Goal: Information Seeking & Learning: Learn about a topic

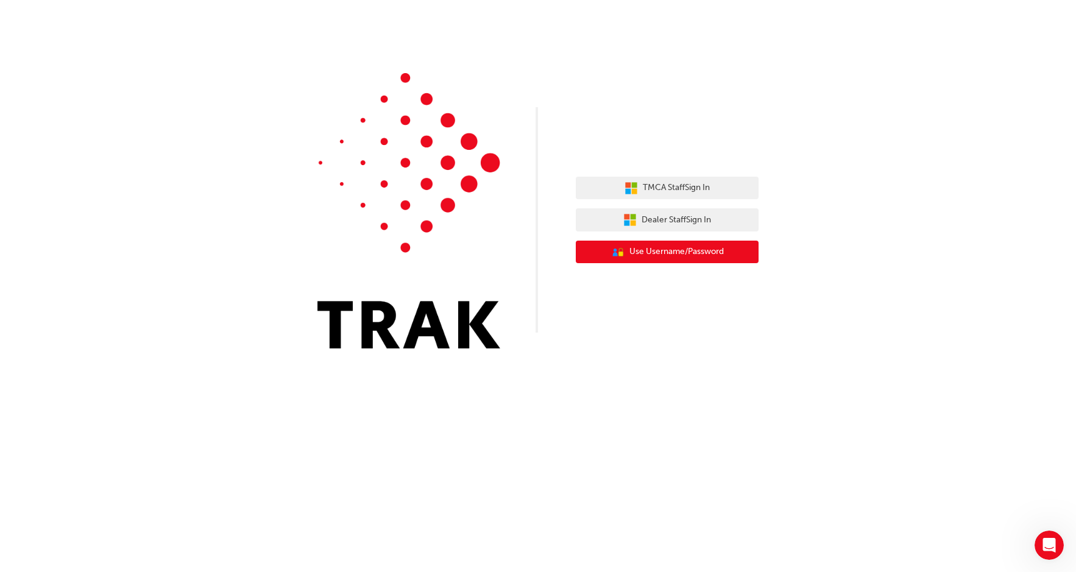
click at [701, 261] on button "User Authentication Icon - Blue Person, Gold Lock Use Username/Password" at bounding box center [667, 252] width 183 height 23
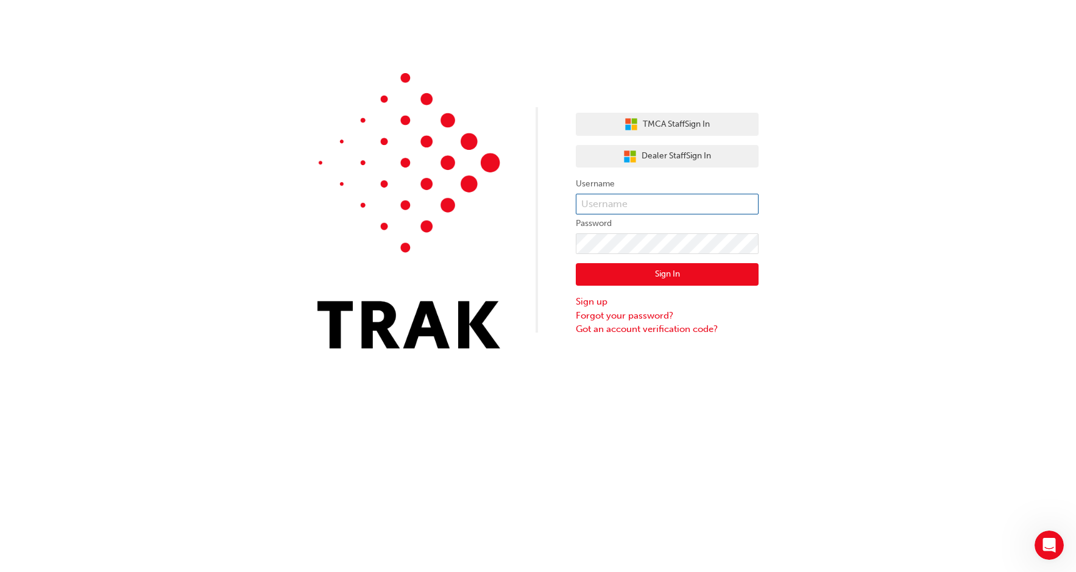
click at [652, 202] on input "text" at bounding box center [667, 204] width 183 height 21
type input "alanihall40@gmail.com"
drag, startPoint x: 688, startPoint y: 197, endPoint x: 572, endPoint y: 196, distance: 115.8
click at [572, 196] on div "TMCA Staff Sign In Dealer Staff Sign In Username alanihall40@gmail.com Password…" at bounding box center [538, 183] width 1076 height 367
type input "A"
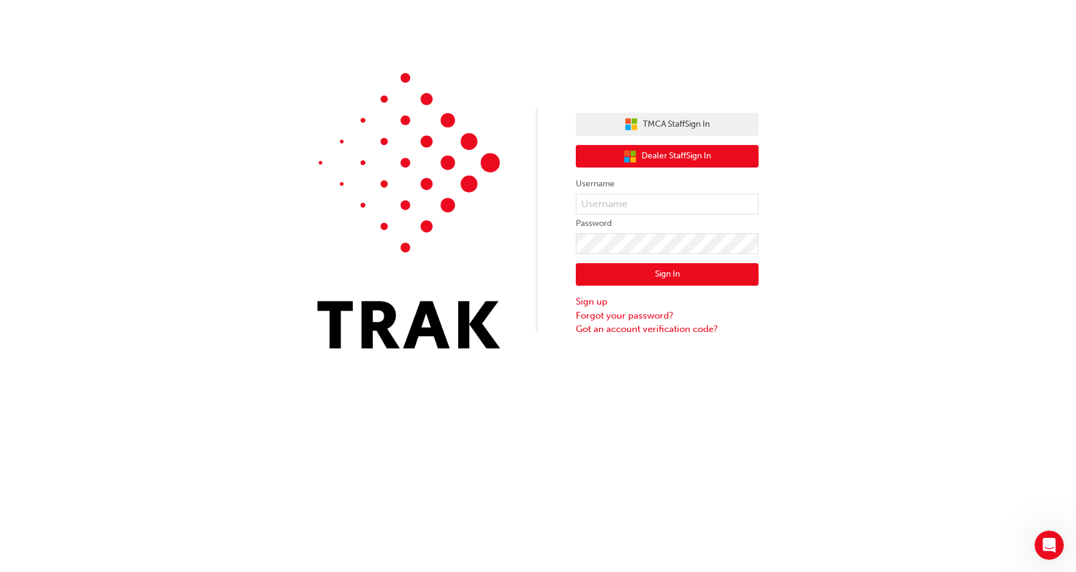
click at [674, 151] on span "Dealer Staff Sign In" at bounding box center [676, 156] width 69 height 14
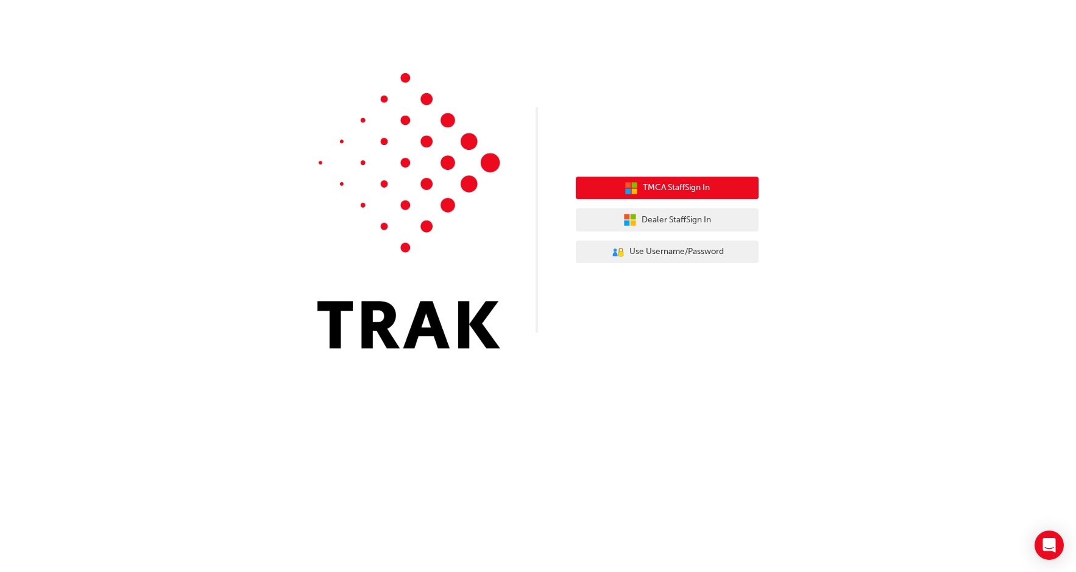
click at [701, 188] on span "TMCA Staff Sign In" at bounding box center [676, 188] width 67 height 14
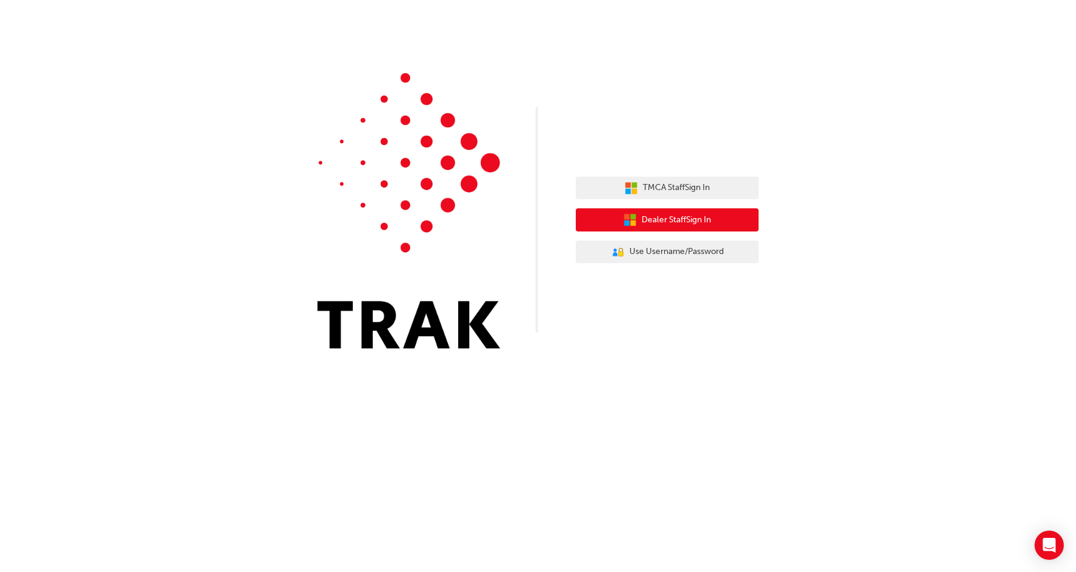
click at [695, 215] on span "Dealer Staff Sign In" at bounding box center [676, 220] width 69 height 14
click at [715, 216] on button "Dealer Staff Sign In" at bounding box center [667, 219] width 183 height 23
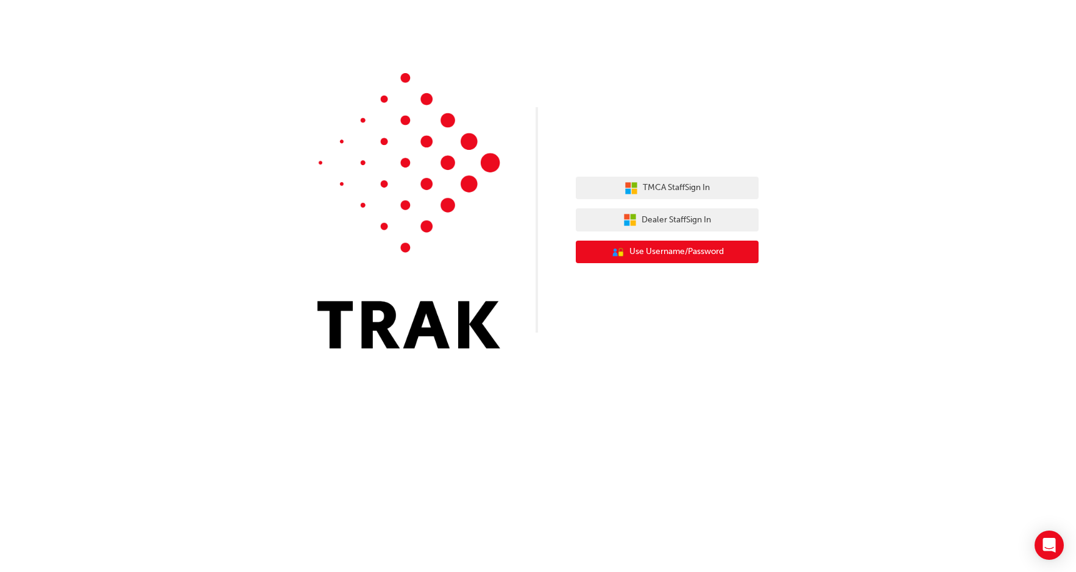
click at [673, 243] on button "User Authentication Icon - Blue Person, Gold Lock Use Username/Password" at bounding box center [667, 252] width 183 height 23
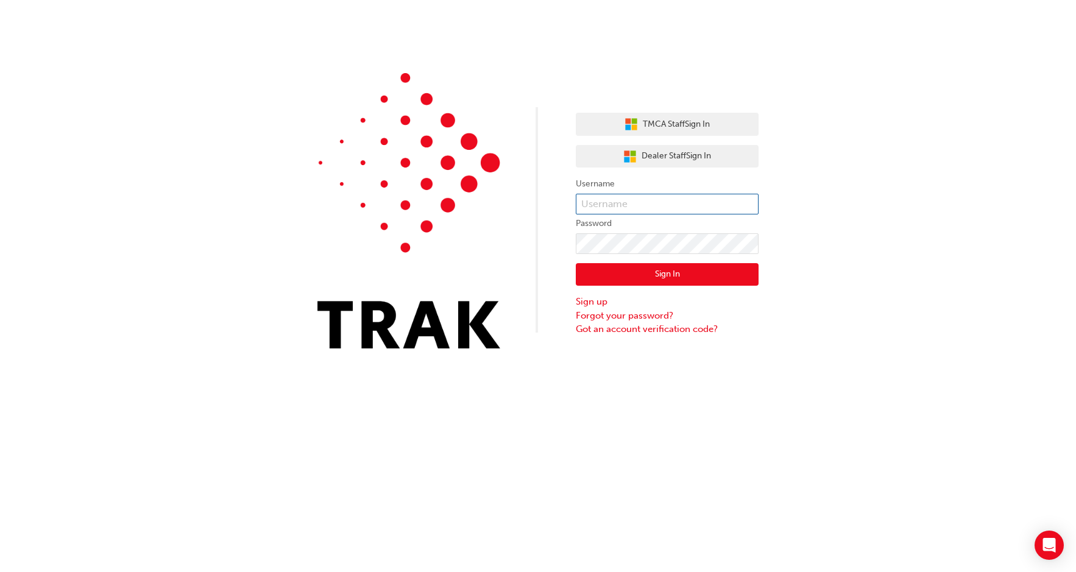
click at [655, 205] on input "text" at bounding box center [667, 204] width 183 height 21
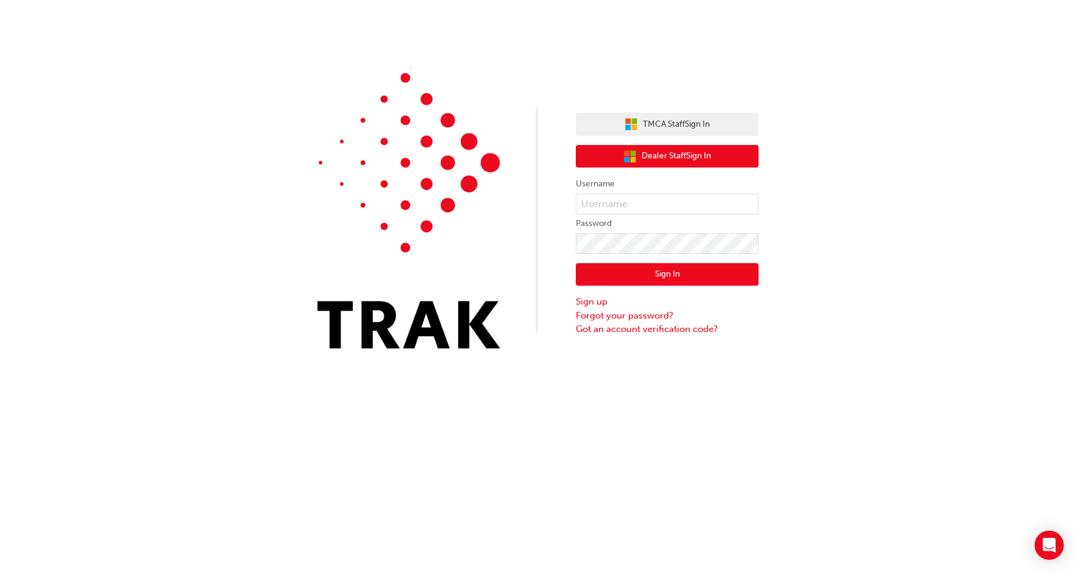
click at [667, 158] on span "Dealer Staff Sign In" at bounding box center [676, 156] width 69 height 14
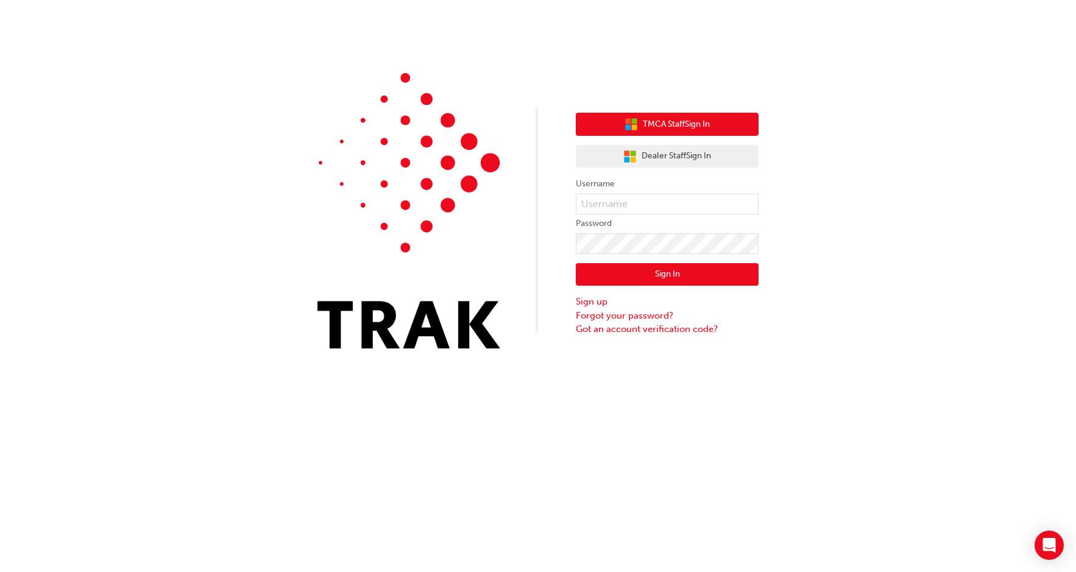
click at [661, 132] on button "TMCA Staff Sign In" at bounding box center [667, 124] width 183 height 23
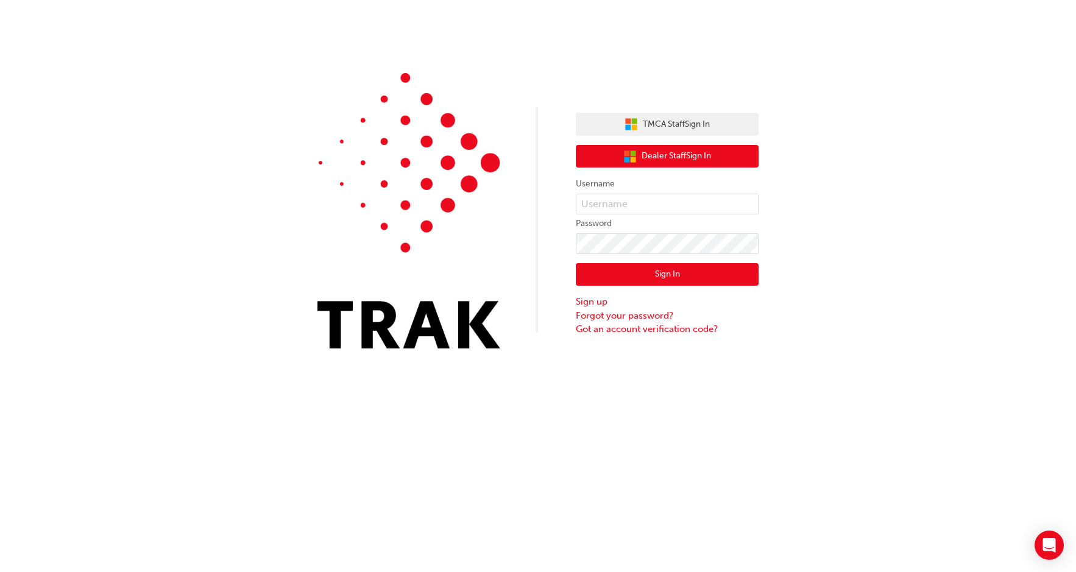
click at [660, 151] on span "Dealer Staff Sign In" at bounding box center [676, 156] width 69 height 14
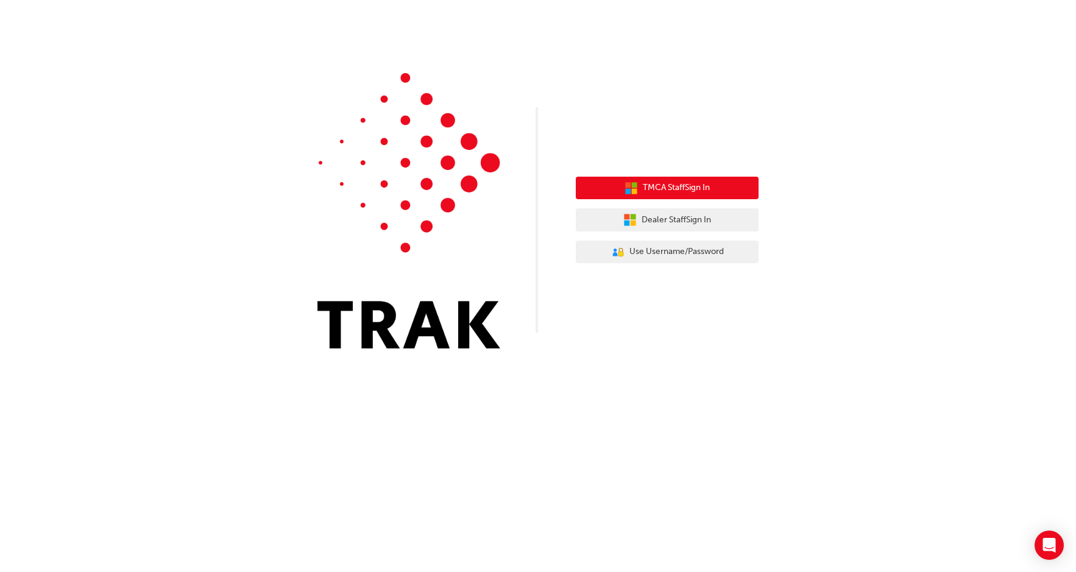
click at [711, 196] on button "TMCA Staff Sign In" at bounding box center [667, 188] width 183 height 23
click at [697, 185] on span "TMCA Staff Sign In" at bounding box center [676, 188] width 67 height 14
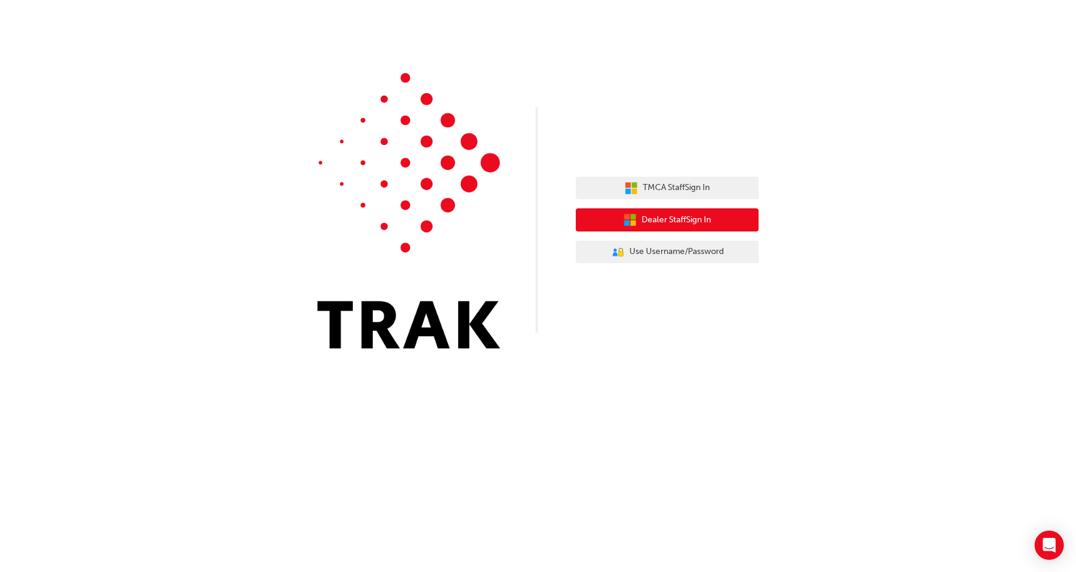
click at [693, 216] on span "Dealer Staff Sign In" at bounding box center [676, 220] width 69 height 14
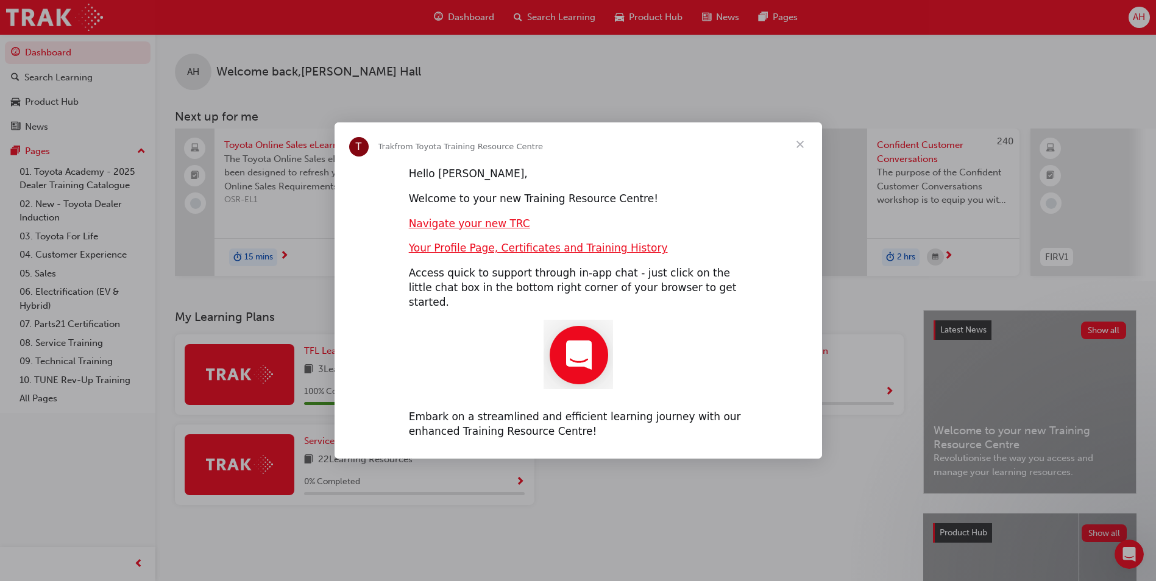
click at [811, 156] on span "Close" at bounding box center [800, 145] width 44 height 44
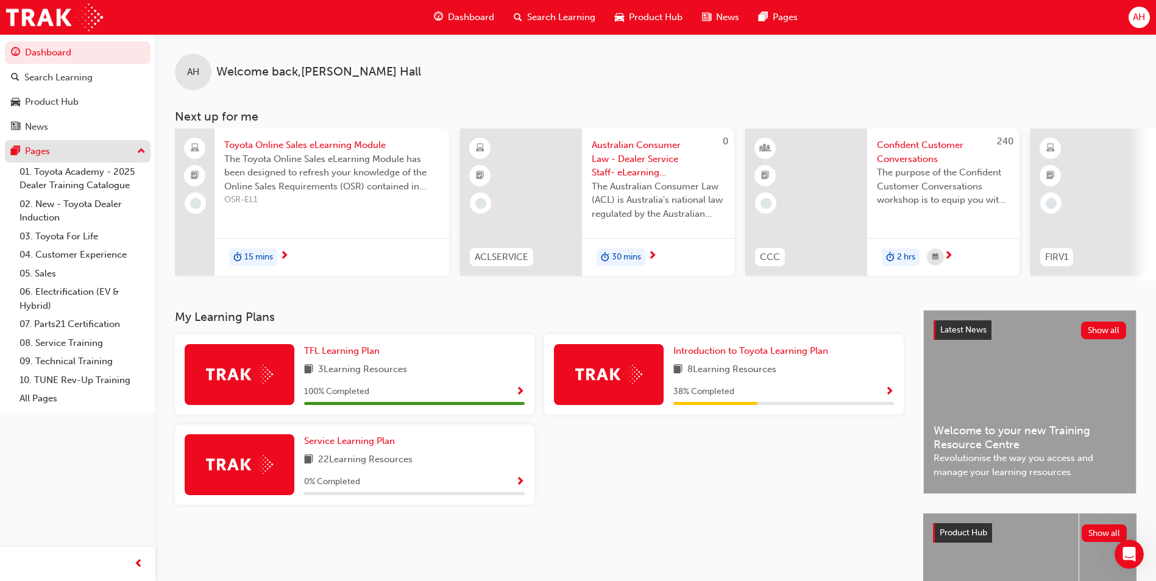
click at [118, 148] on div "Pages" at bounding box center [77, 151] width 133 height 15
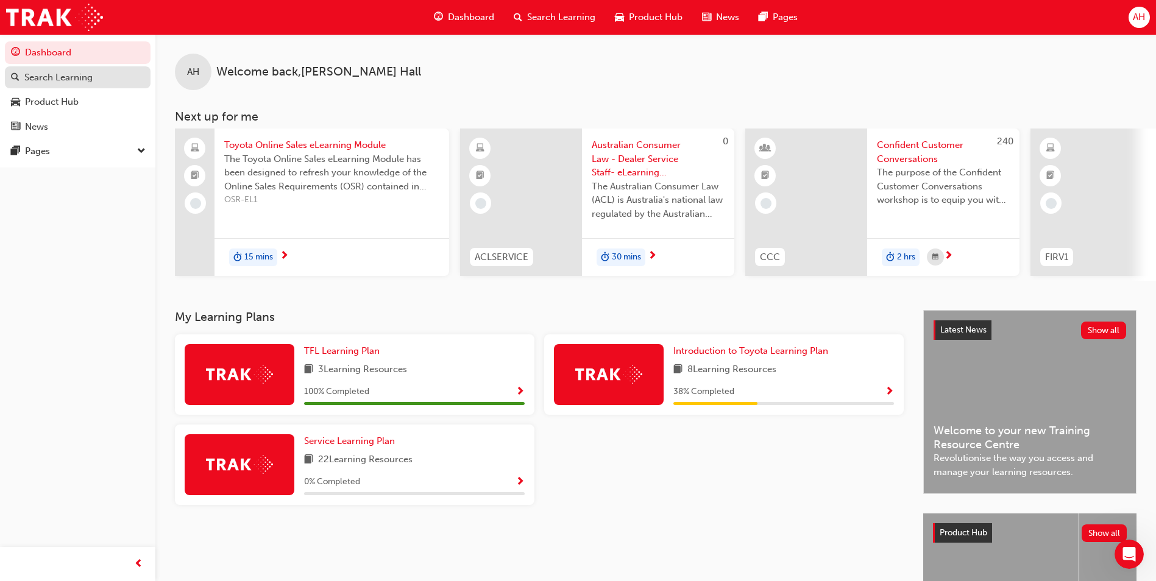
click at [68, 76] on div "Search Learning" at bounding box center [58, 78] width 68 height 14
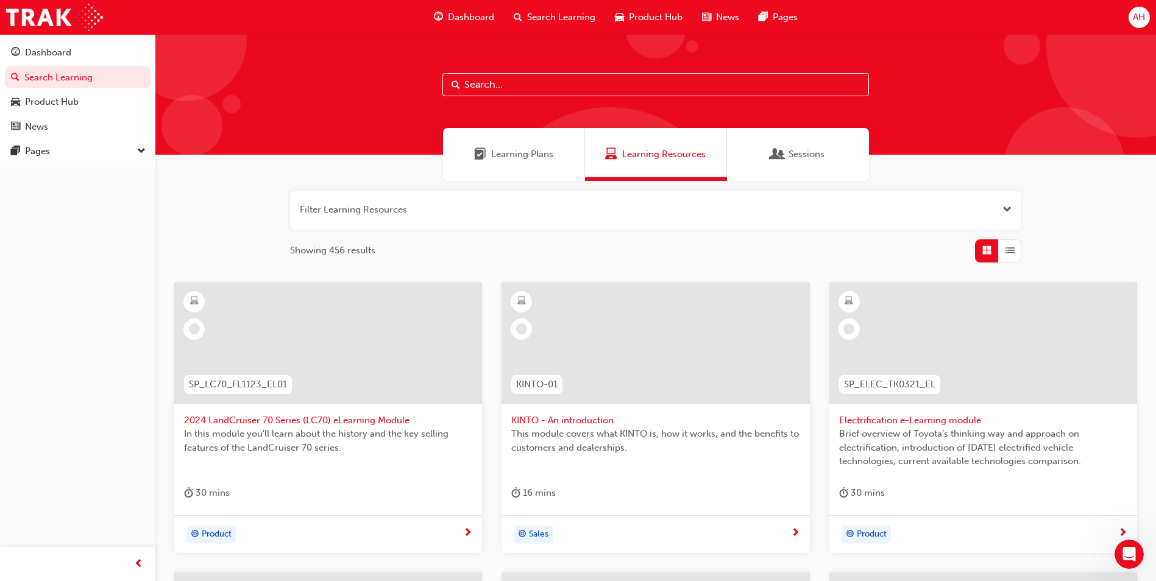
click at [503, 162] on div "Learning Plans" at bounding box center [514, 154] width 142 height 53
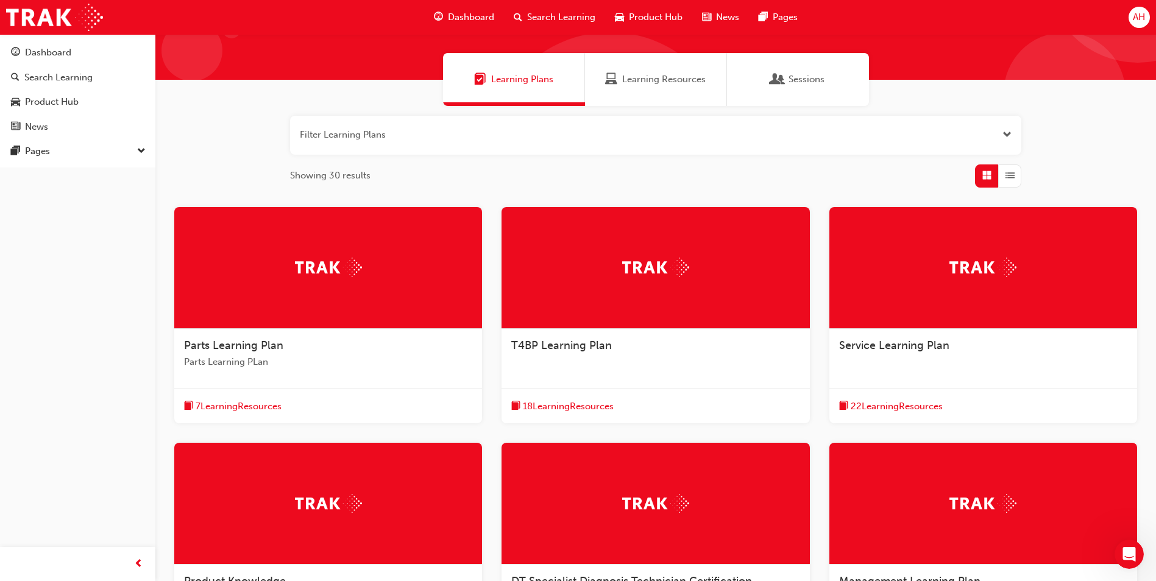
scroll to position [183, 0]
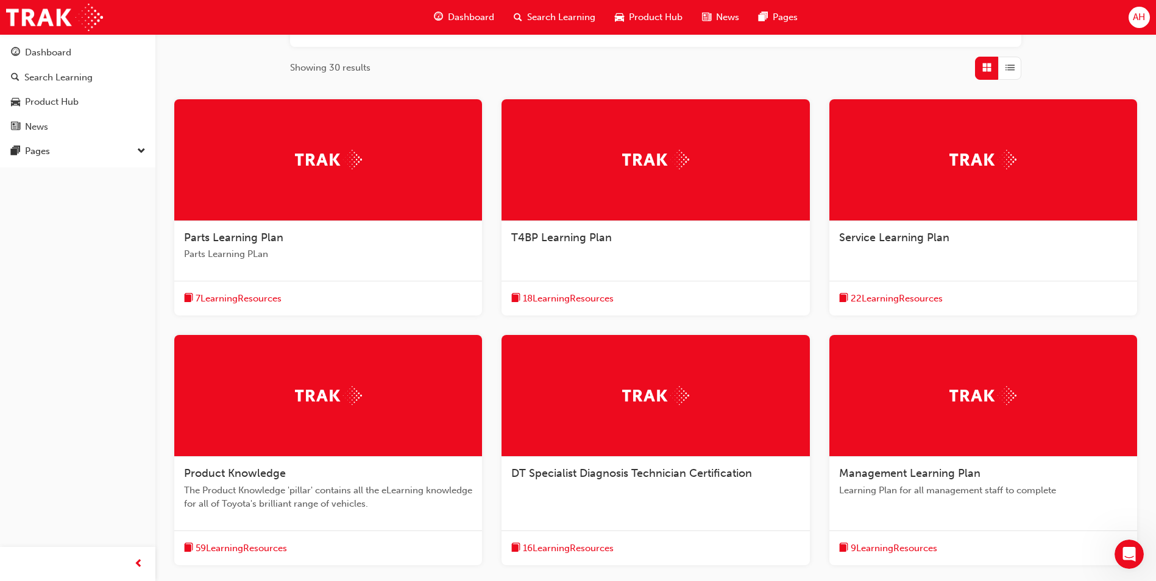
click at [922, 257] on div "Service Learning Plan" at bounding box center [983, 244] width 308 height 46
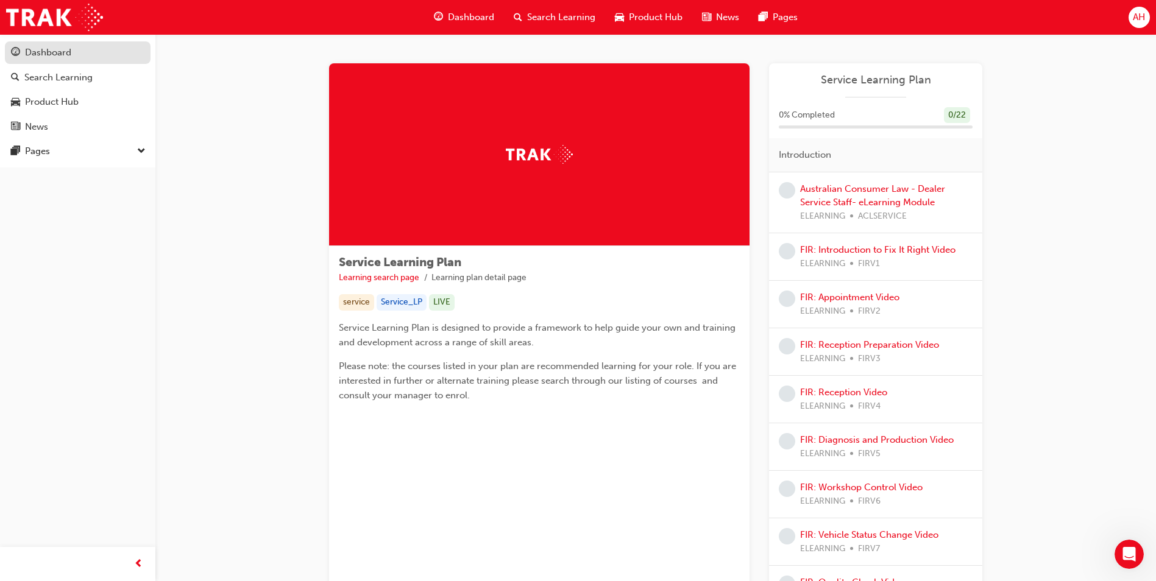
click at [48, 51] on div "Dashboard" at bounding box center [48, 53] width 46 height 14
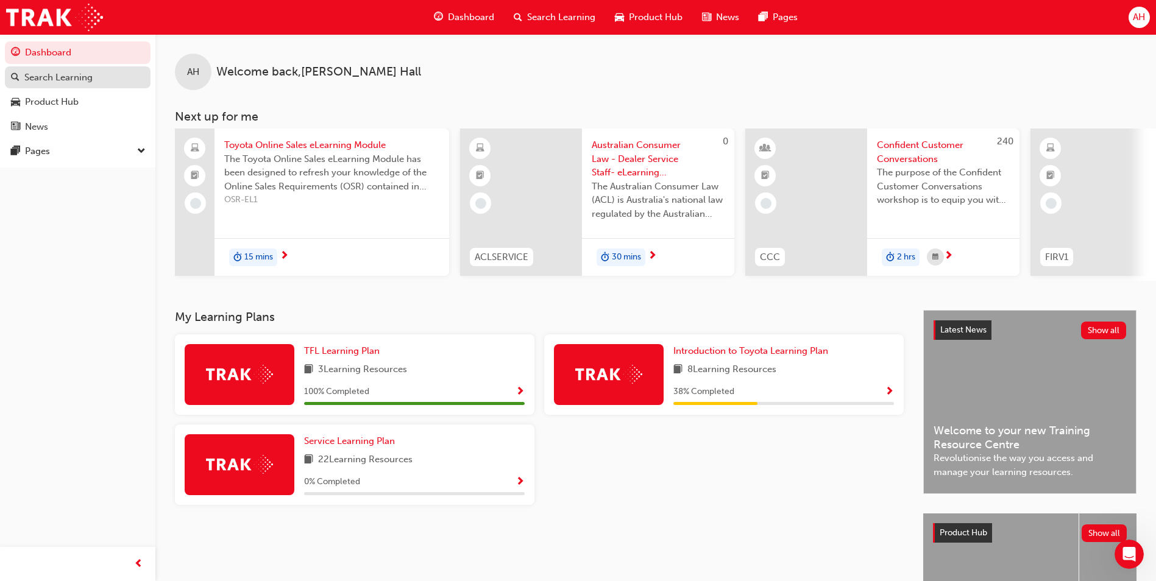
click at [43, 77] on div "Search Learning" at bounding box center [58, 78] width 68 height 14
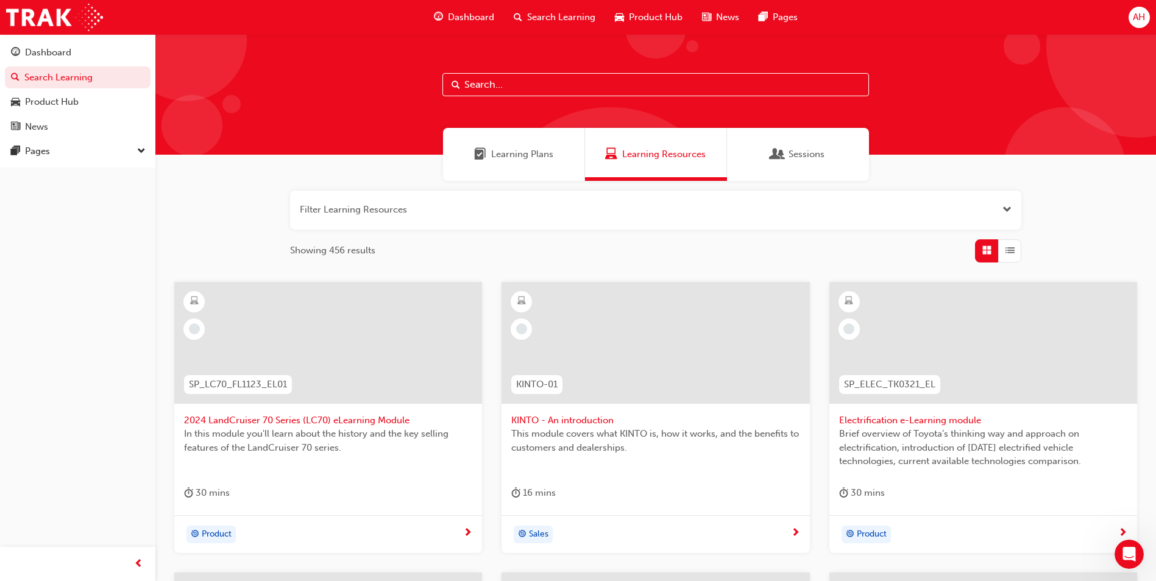
click at [517, 82] on input "text" at bounding box center [655, 84] width 427 height 23
type input "advisor"
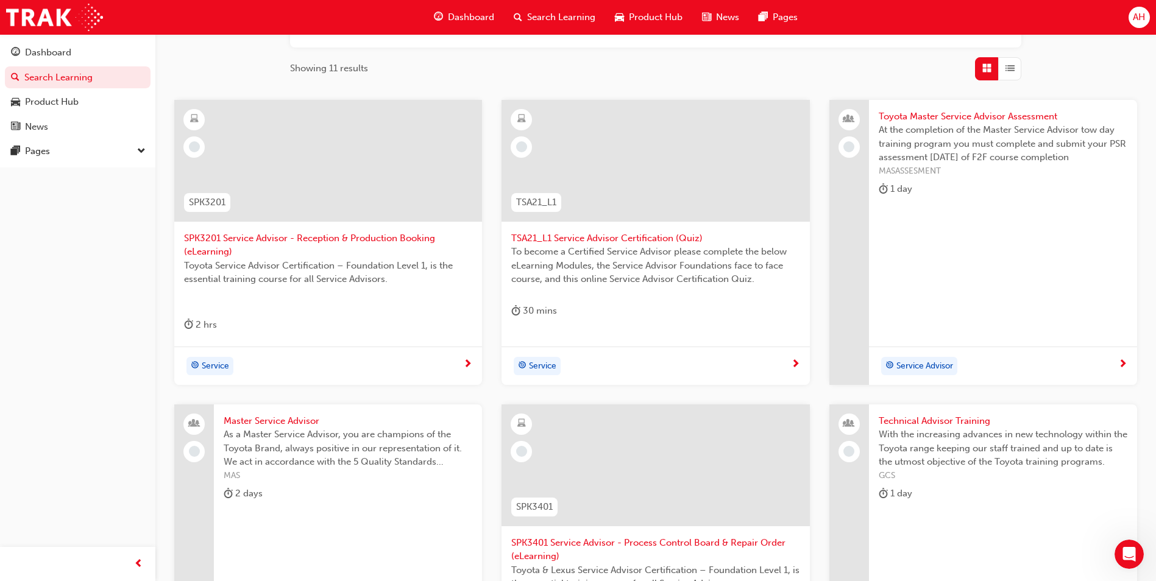
scroll to position [183, 0]
click at [577, 236] on span "TSA21_L1 Service Advisor Certification (Quiz)" at bounding box center [655, 238] width 288 height 14
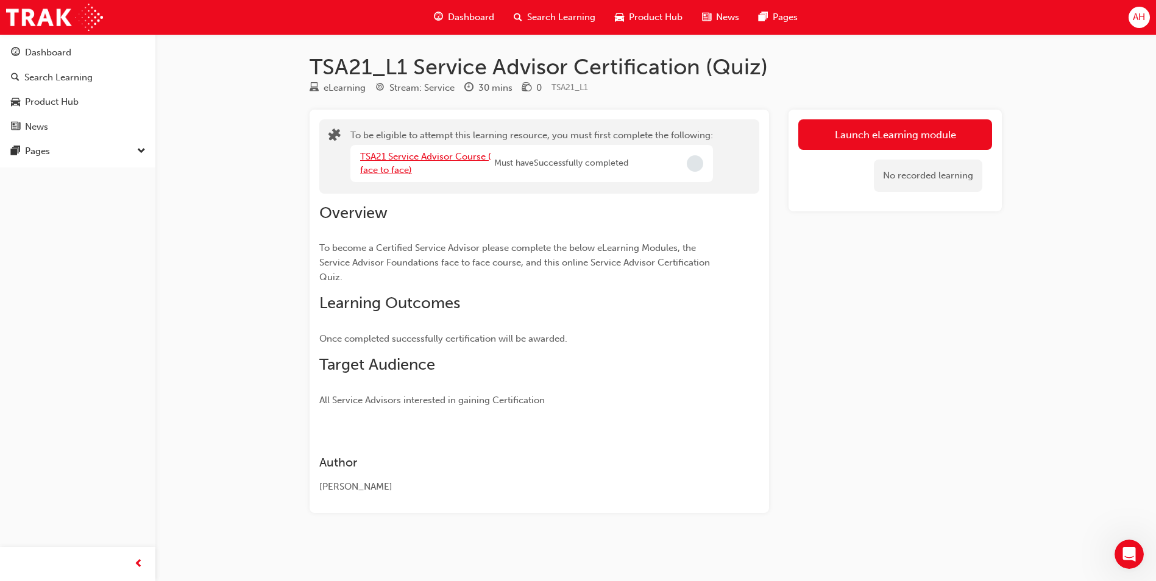
click at [428, 153] on link "TSA21 Service Advisor Course ( face to face)" at bounding box center [425, 163] width 131 height 25
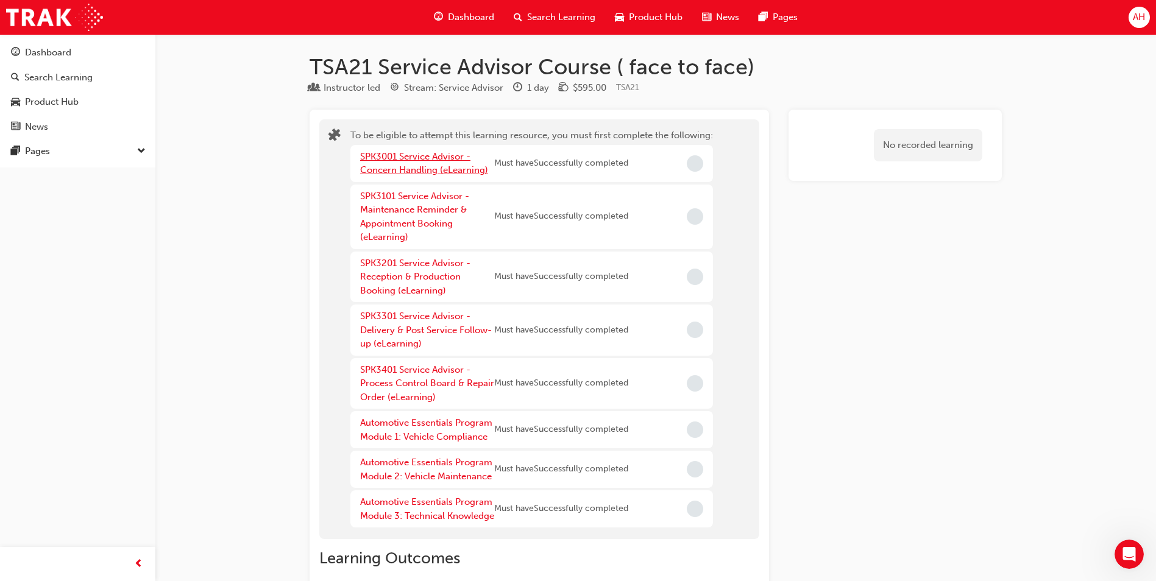
click at [410, 155] on link "SPK3001 Service Advisor - Concern Handling (eLearning)" at bounding box center [424, 163] width 128 height 25
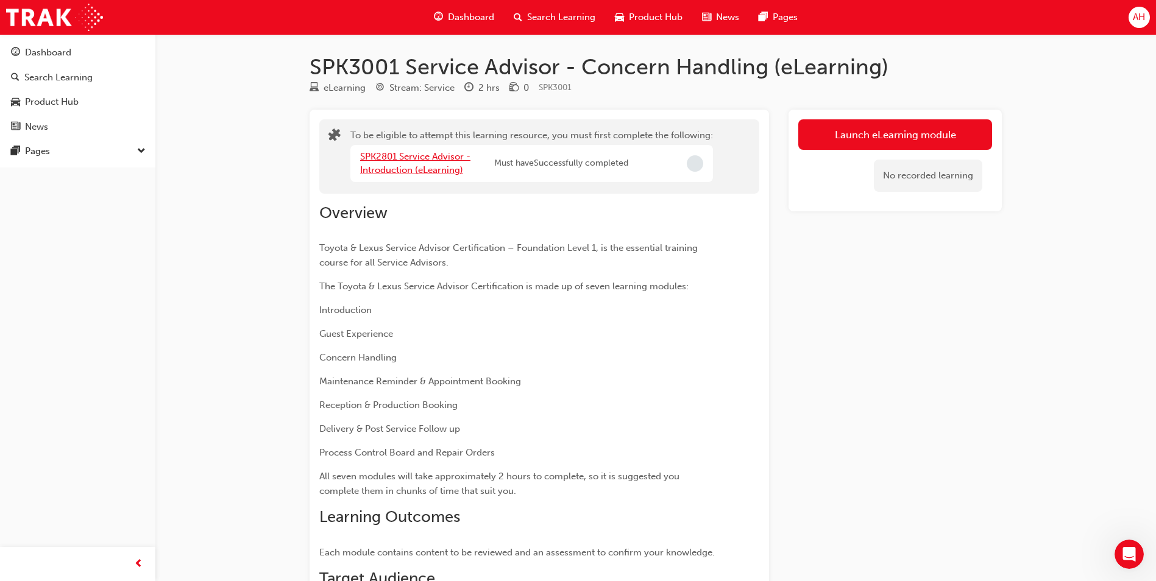
click at [391, 160] on link "SPK2801 Service Advisor - Introduction (eLearning)" at bounding box center [415, 163] width 110 height 25
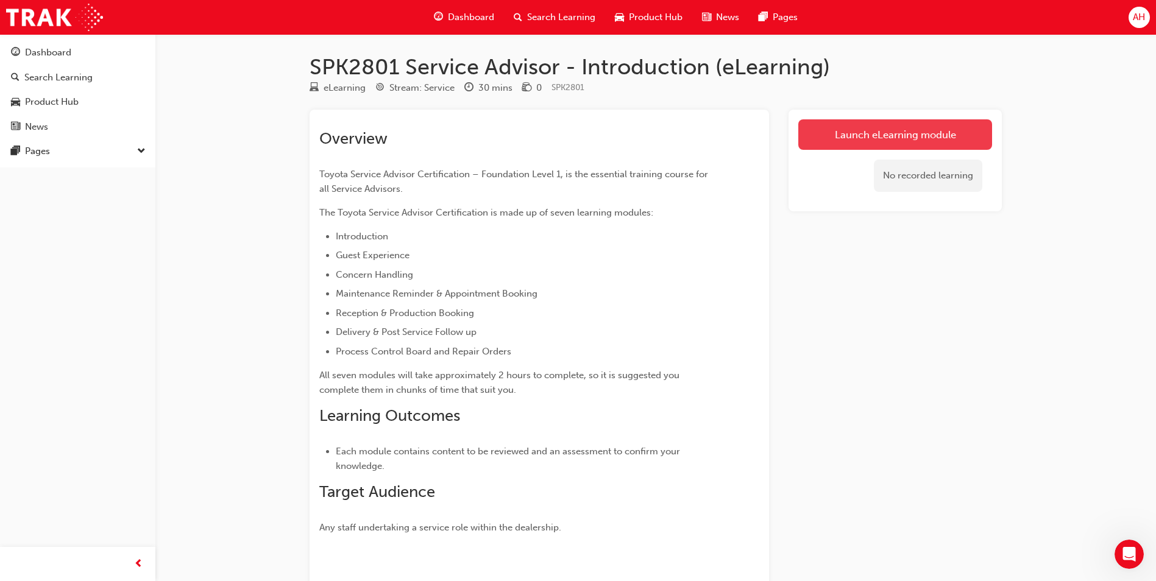
click at [894, 135] on link "Launch eLearning module" at bounding box center [895, 134] width 194 height 30
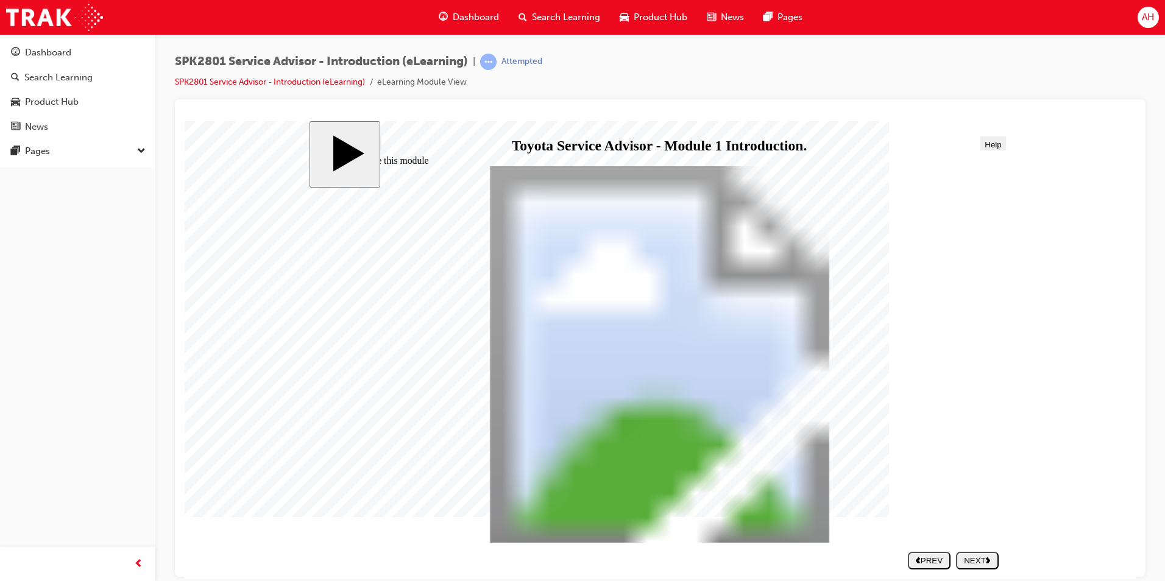
click at [977, 572] on div "slide: How to use this module How to use this module Group 1 Click on each icon…" at bounding box center [661, 350] width 702 height 458
click at [974, 563] on div "NEXT" at bounding box center [977, 560] width 33 height 9
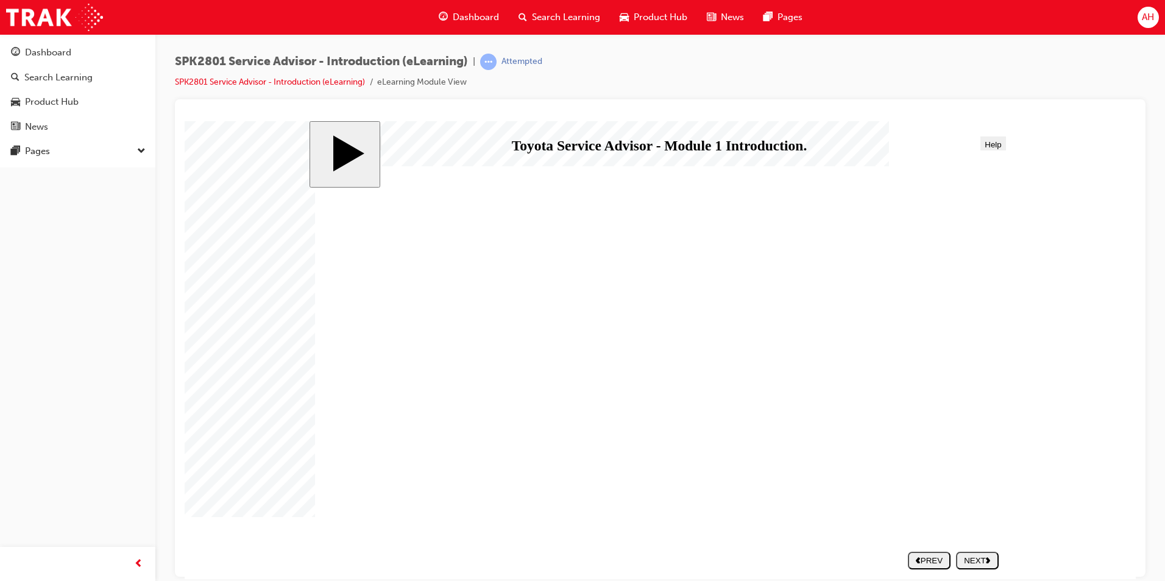
click at [978, 556] on div "NEXT" at bounding box center [977, 560] width 33 height 9
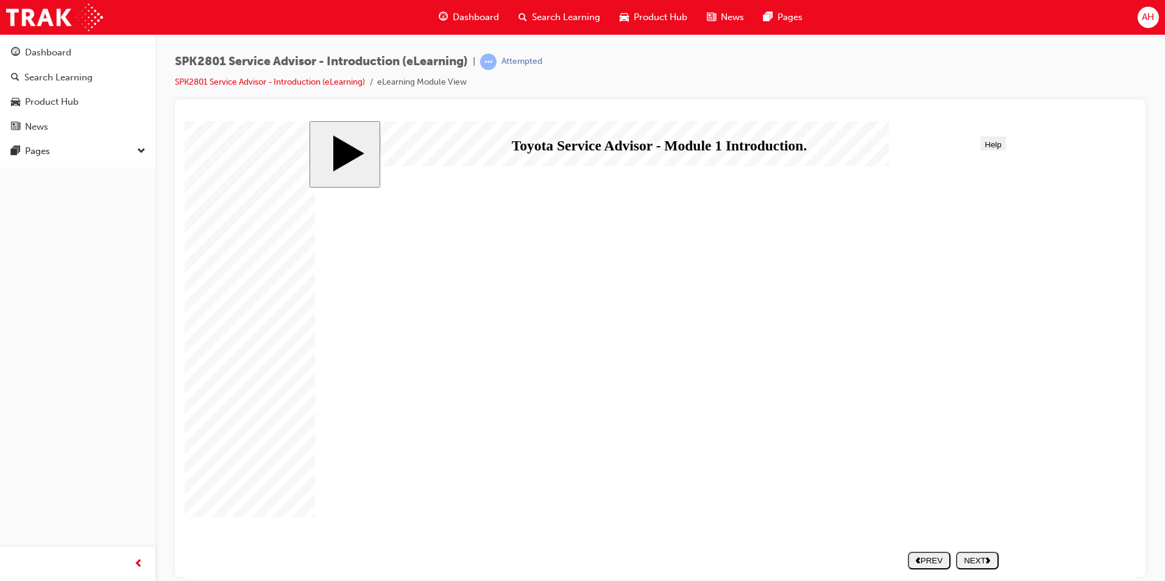
click at [984, 564] on div "NEXT" at bounding box center [977, 560] width 33 height 9
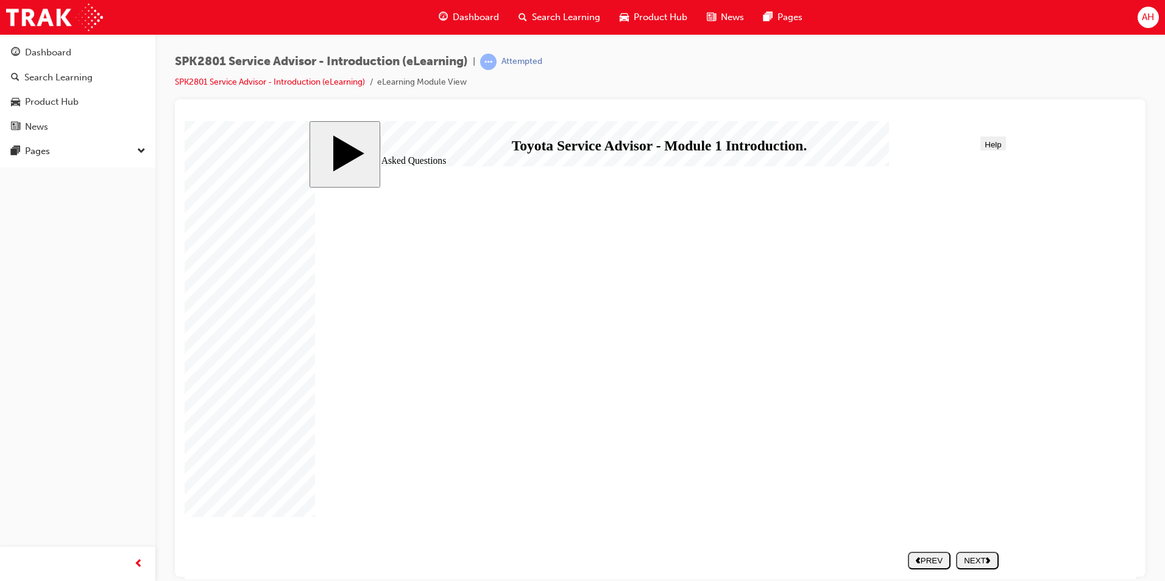
click at [980, 556] on div "NEXT" at bounding box center [977, 560] width 33 height 9
click at [982, 561] on div "NEXT" at bounding box center [977, 560] width 33 height 9
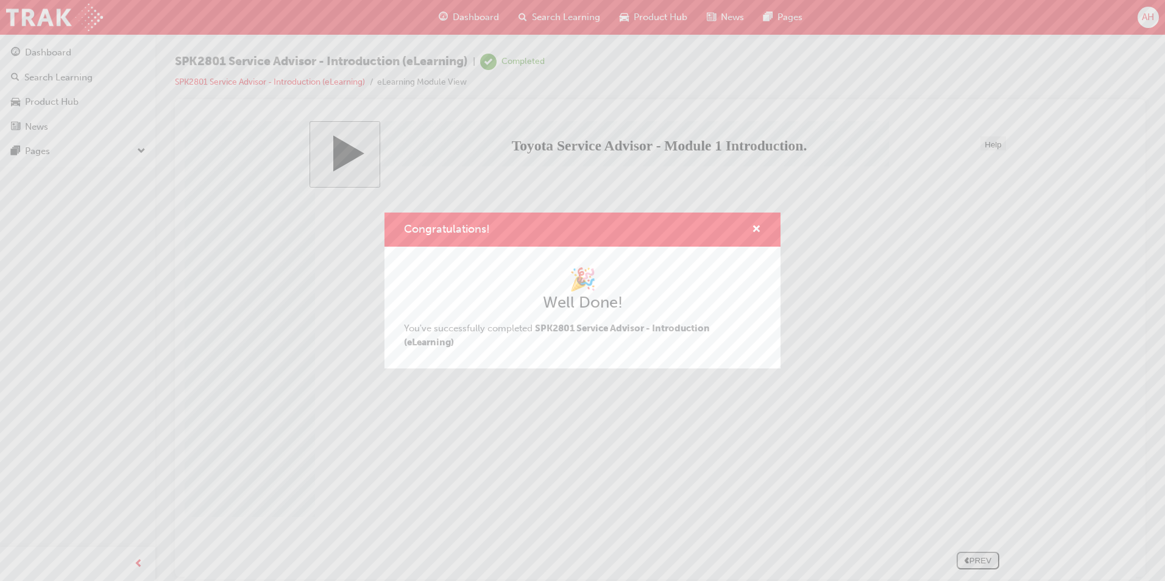
click at [763, 221] on div "Congratulations!" at bounding box center [583, 230] width 396 height 35
click at [760, 227] on span "cross-icon" at bounding box center [756, 230] width 9 height 11
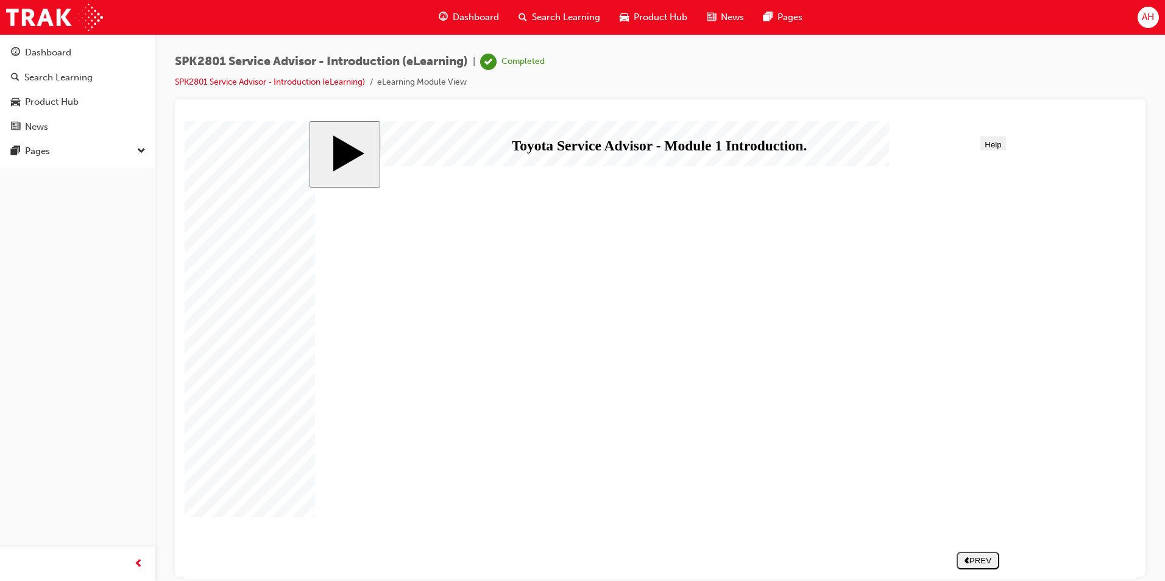
drag, startPoint x: 779, startPoint y: 89, endPoint x: 589, endPoint y: 21, distance: 201.8
click at [779, 89] on div "SPK2801 Service Advisor - Introduction (eLearning) | Completed SPK2801 Service …" at bounding box center [660, 77] width 971 height 46
click at [1040, 442] on body "slide: End Introduction to Toyota Service Advisor Certification 01 START HERE L…" at bounding box center [660, 350] width 951 height 458
click at [490, 69] on span "learningRecordVerb_COMPLETE-icon" at bounding box center [488, 62] width 16 height 16
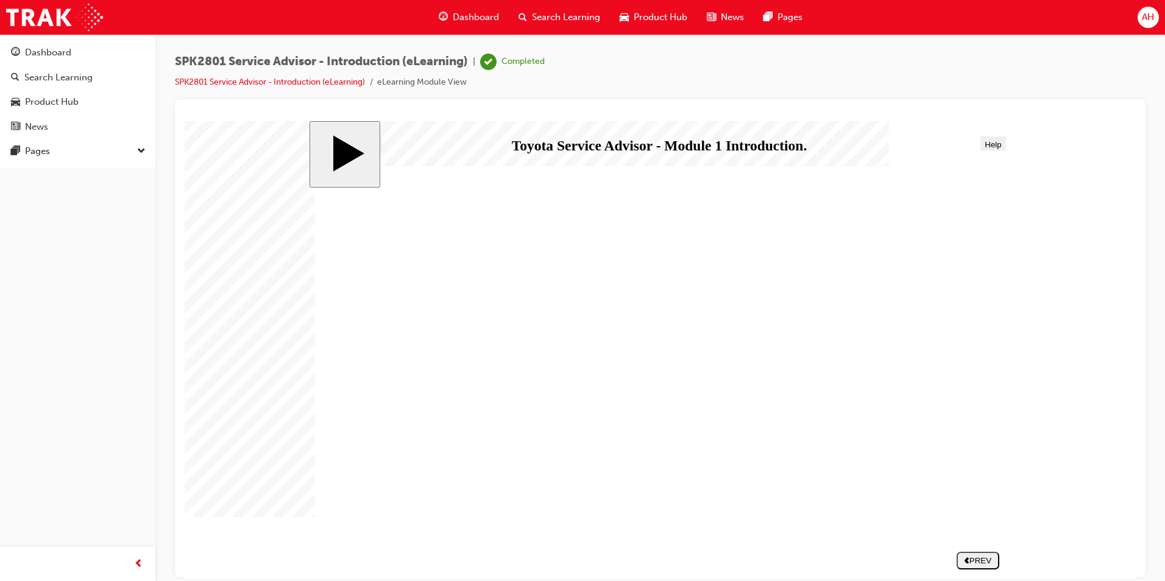
click at [518, 62] on div "Completed" at bounding box center [523, 62] width 43 height 12
click at [344, 82] on link "SPK2801 Service Advisor - Introduction (eLearning)" at bounding box center [270, 82] width 190 height 10
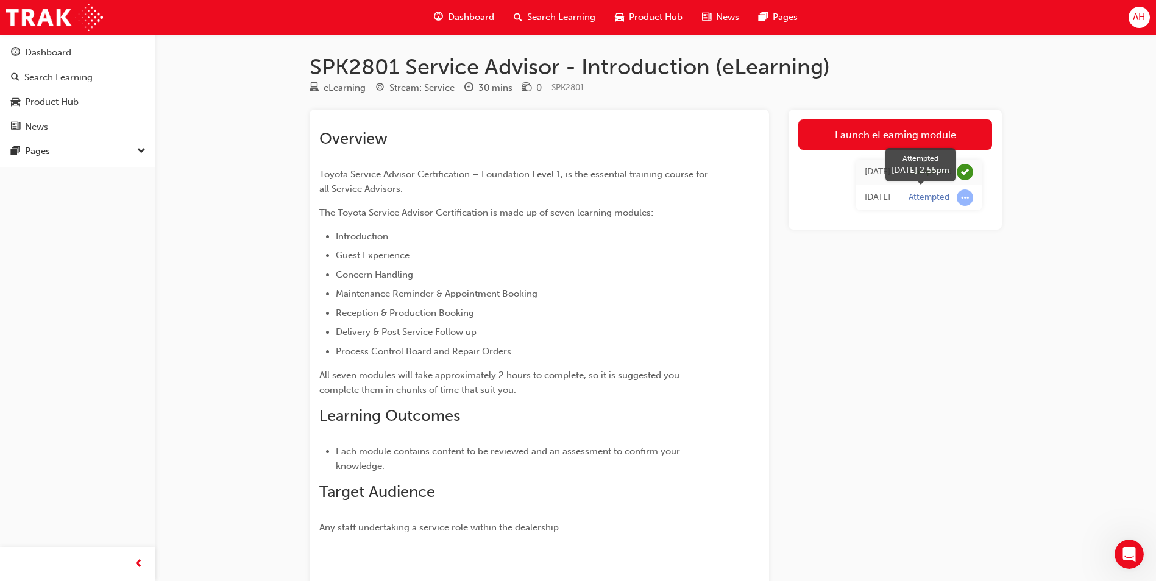
click at [965, 197] on span "learningRecordVerb_ATTEMPT-icon" at bounding box center [965, 198] width 16 height 16
click at [929, 201] on div "Attempted" at bounding box center [929, 198] width 41 height 12
click at [887, 200] on div "[DATE]" at bounding box center [878, 198] width 26 height 14
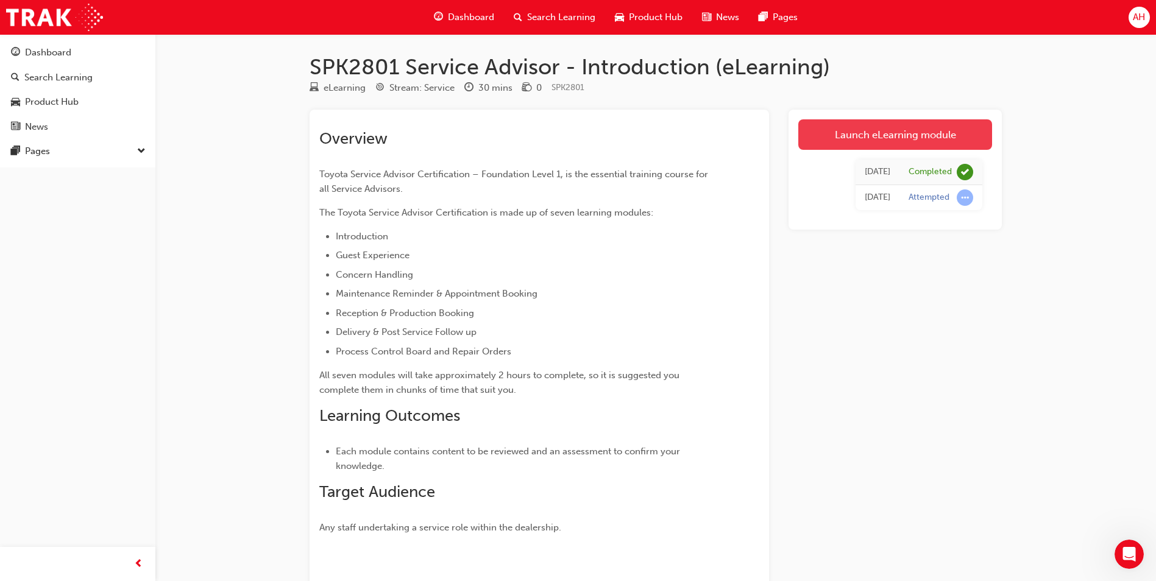
click at [866, 138] on link "Launch eLearning module" at bounding box center [895, 134] width 194 height 30
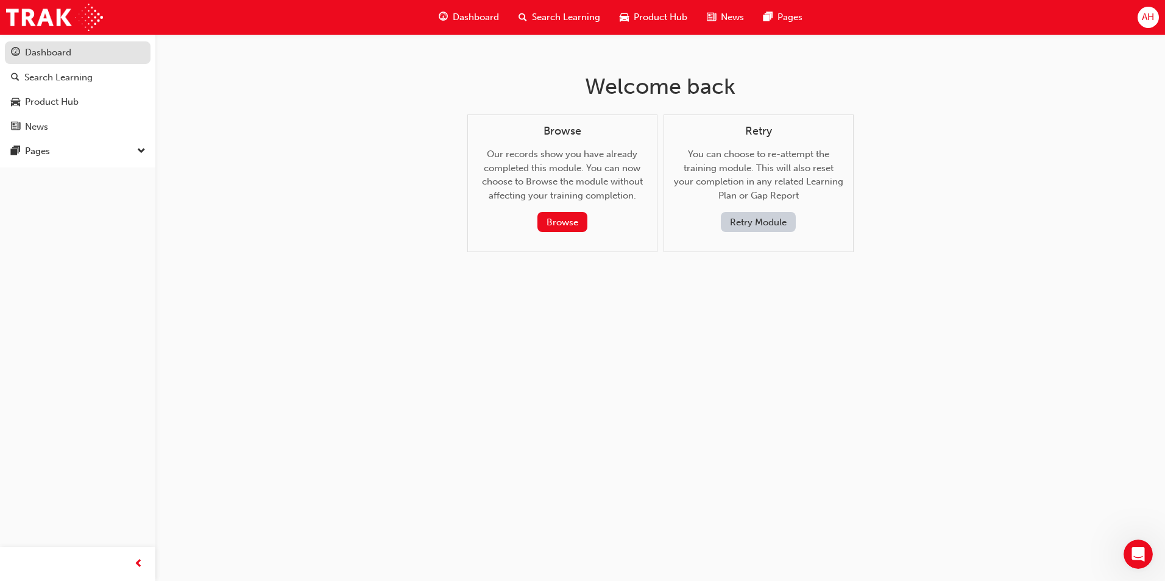
click at [73, 54] on div "Dashboard" at bounding box center [77, 52] width 133 height 15
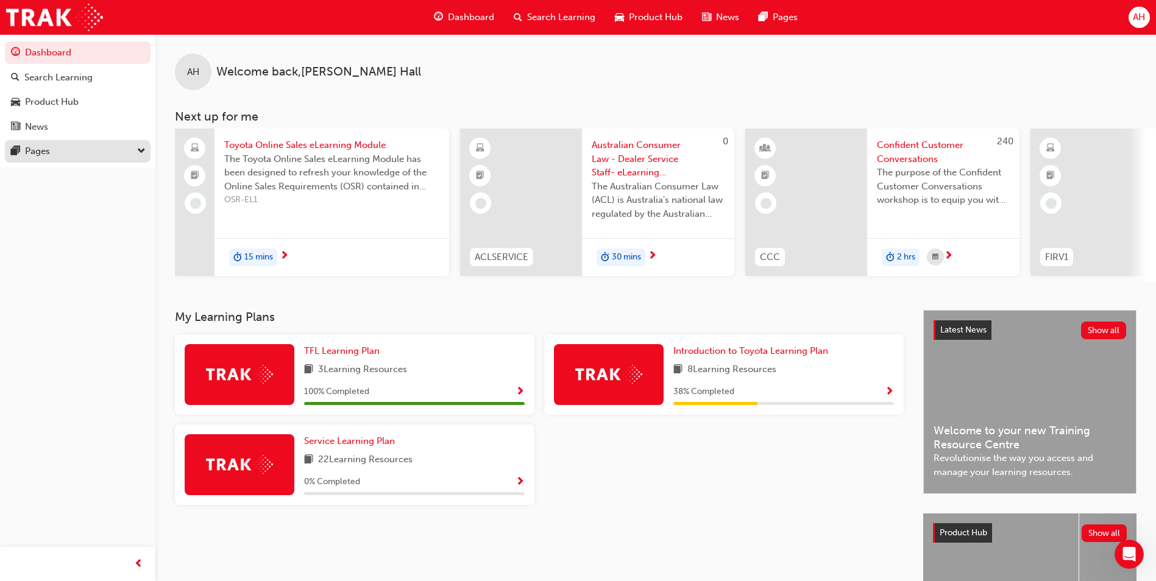
click at [88, 155] on div "Pages" at bounding box center [77, 151] width 133 height 15
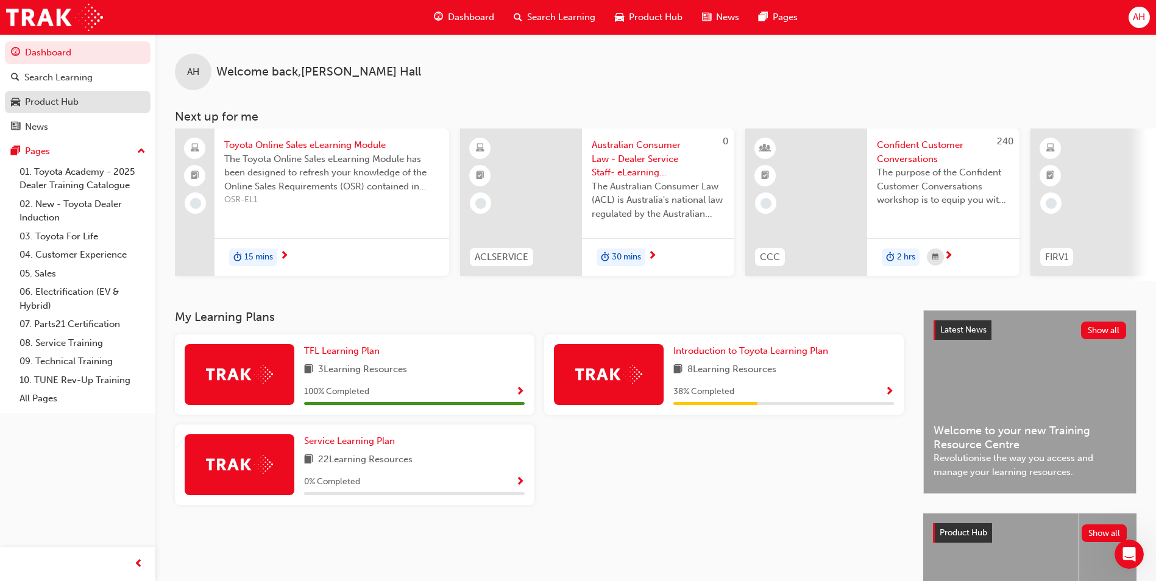
click at [57, 107] on div "Product Hub" at bounding box center [52, 102] width 54 height 14
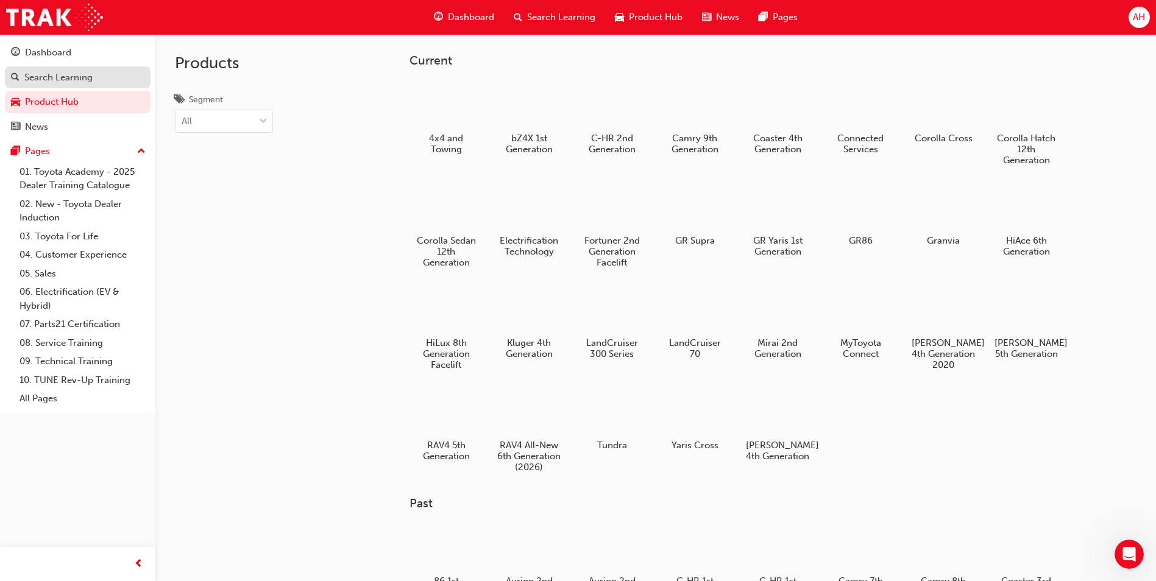
click at [77, 82] on div "Search Learning" at bounding box center [58, 78] width 68 height 14
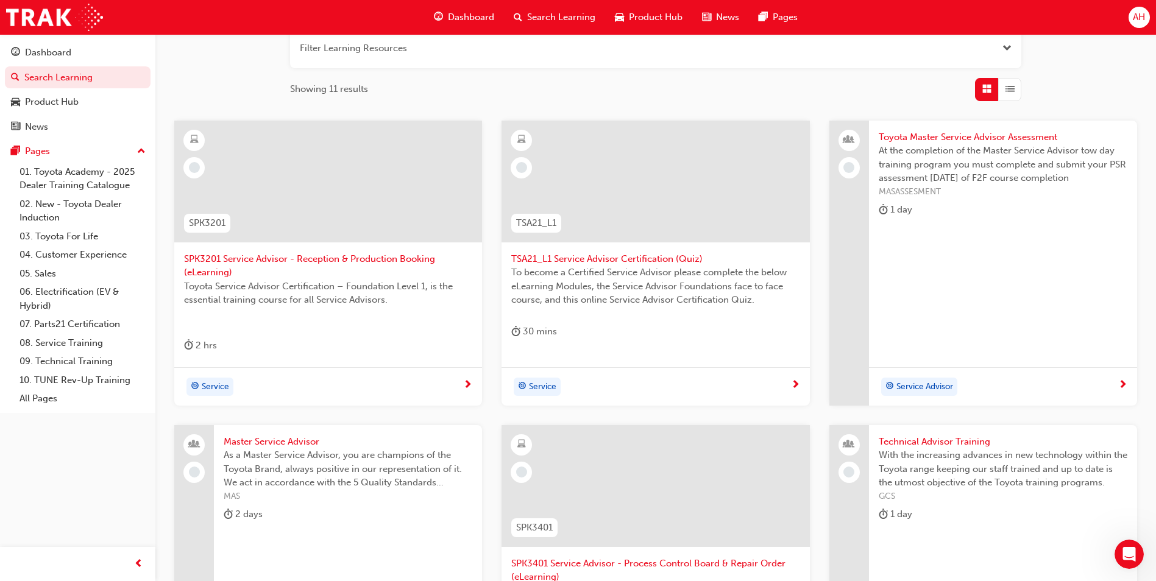
scroll to position [183, 0]
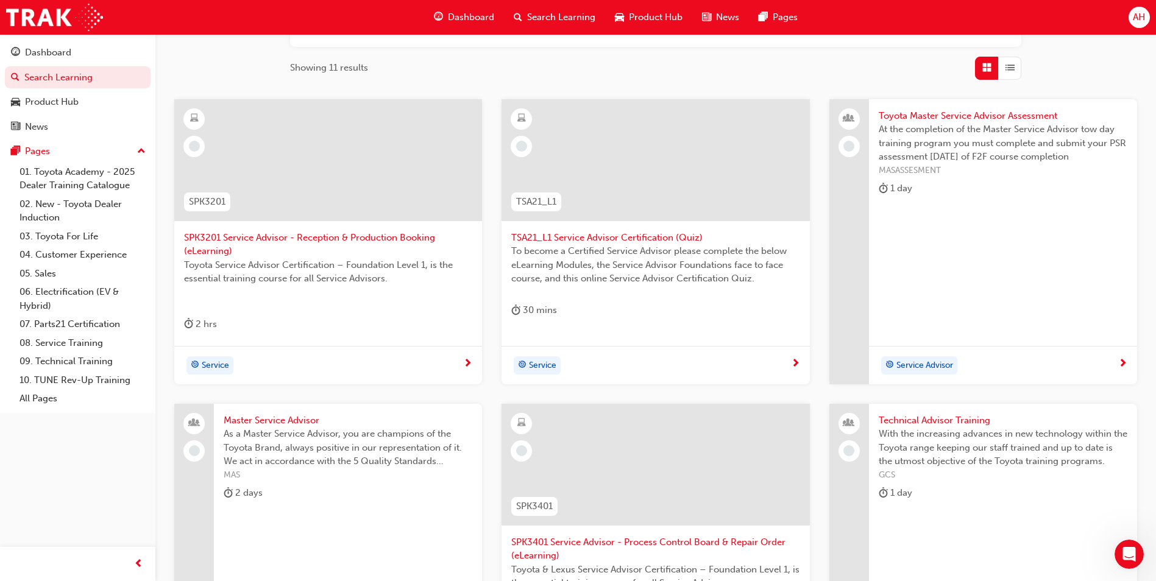
click at [388, 358] on div "Service" at bounding box center [323, 366] width 279 height 18
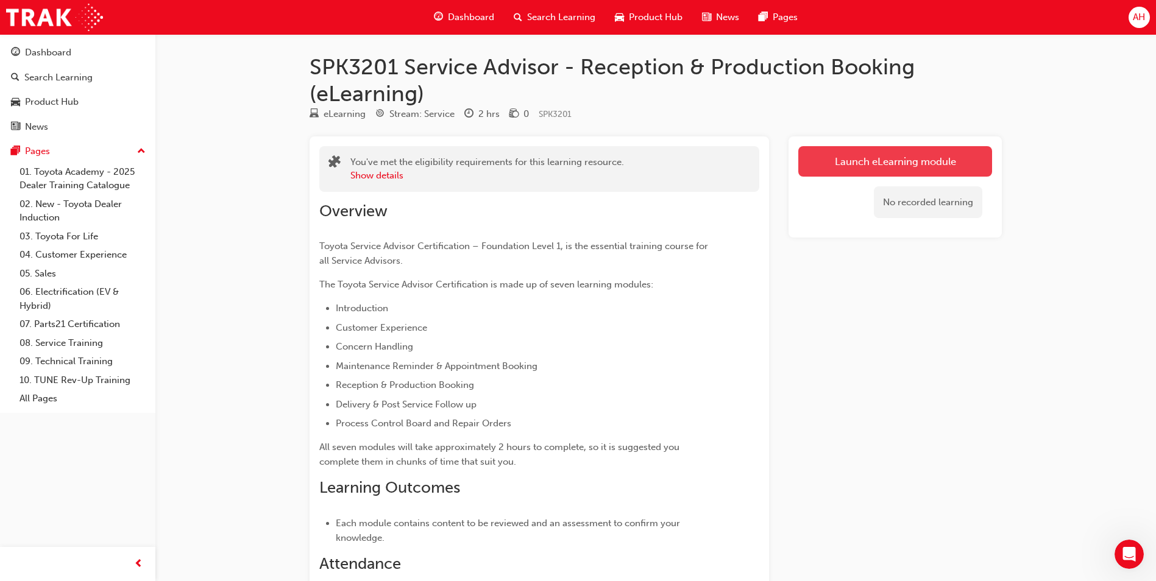
click at [900, 161] on link "Launch eLearning module" at bounding box center [895, 161] width 194 height 30
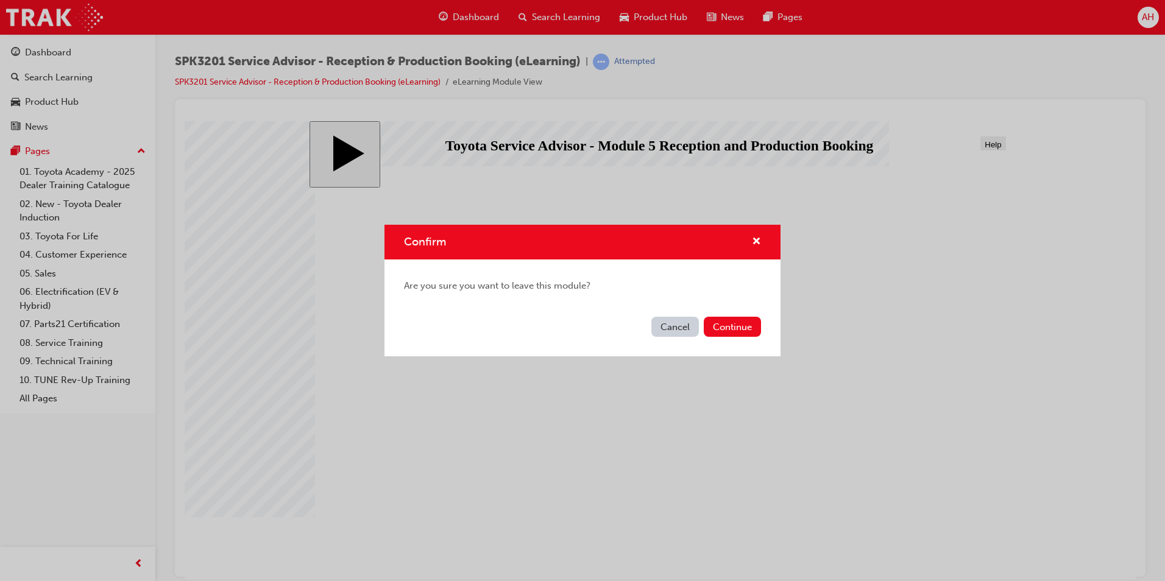
click at [670, 328] on button "Cancel" at bounding box center [676, 327] width 48 height 20
click at [744, 328] on button "Continue" at bounding box center [732, 327] width 57 height 20
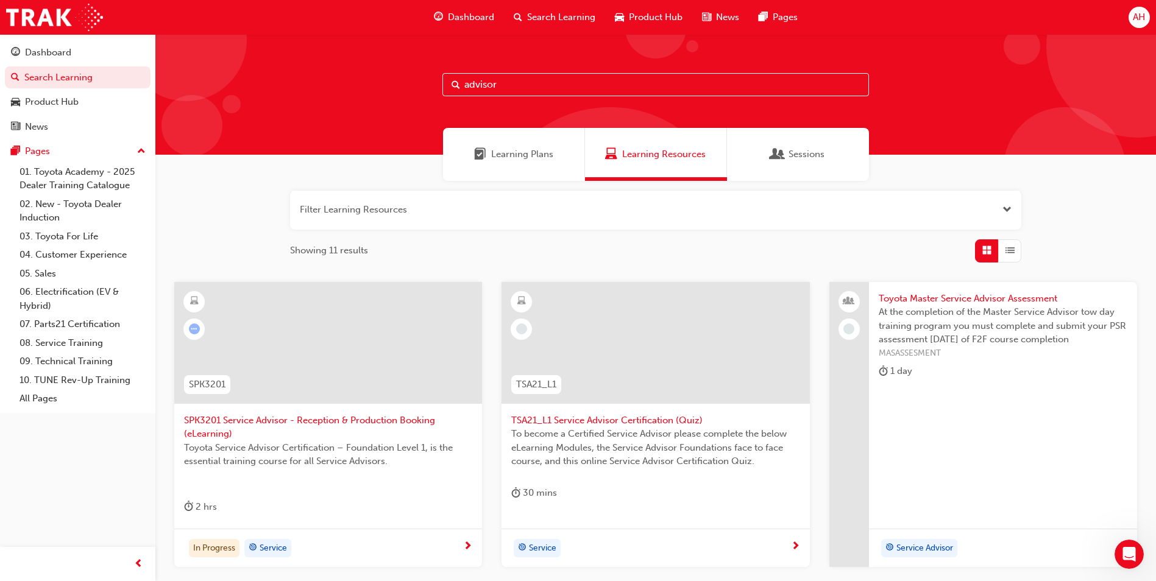
click at [786, 152] on div "Sessions" at bounding box center [798, 154] width 53 height 14
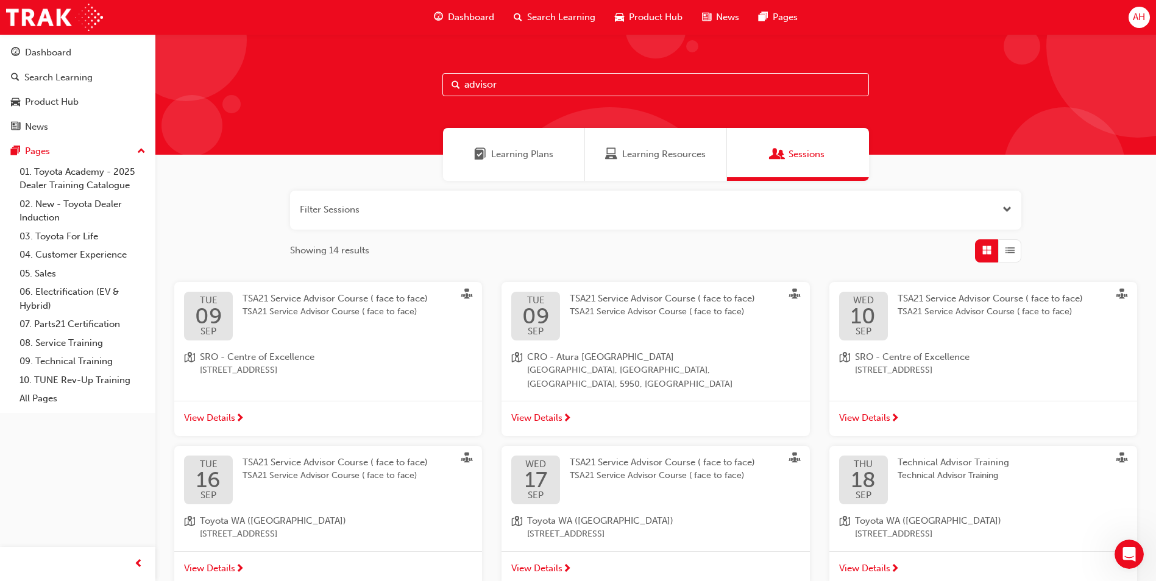
click at [461, 10] on span "Dashboard" at bounding box center [471, 17] width 46 height 14
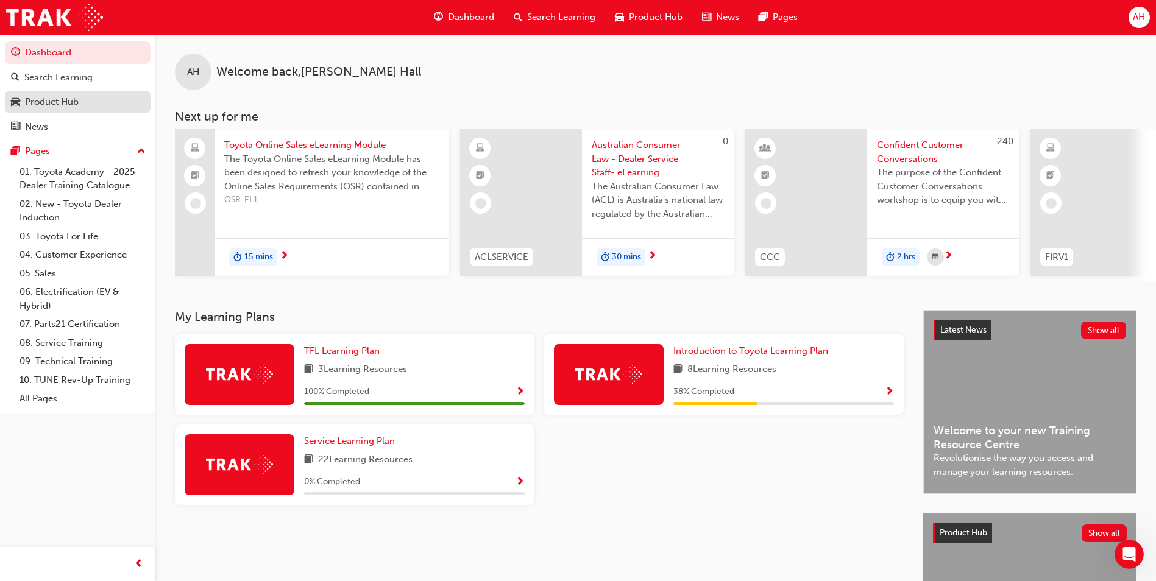
click at [85, 104] on div "Product Hub" at bounding box center [77, 101] width 133 height 15
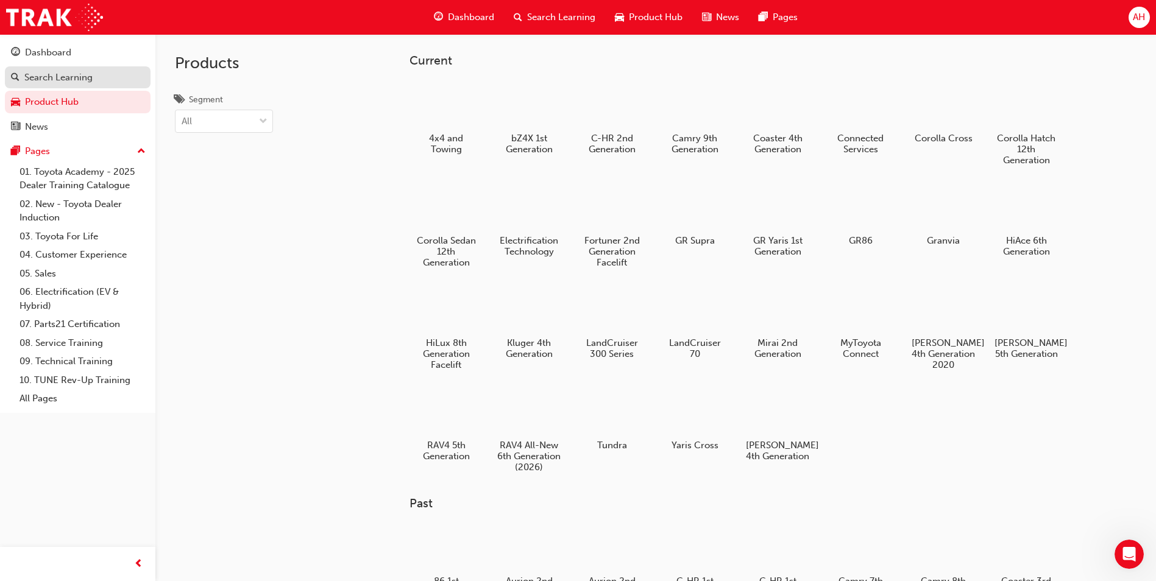
click at [82, 83] on div "Search Learning" at bounding box center [58, 78] width 68 height 14
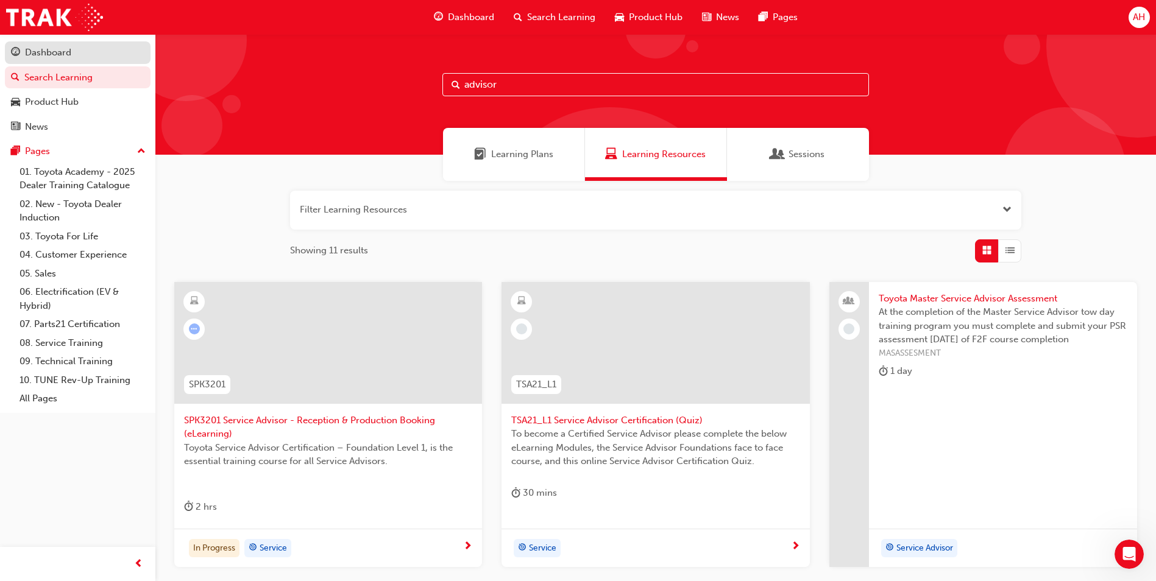
click at [79, 57] on div "Dashboard" at bounding box center [77, 52] width 133 height 15
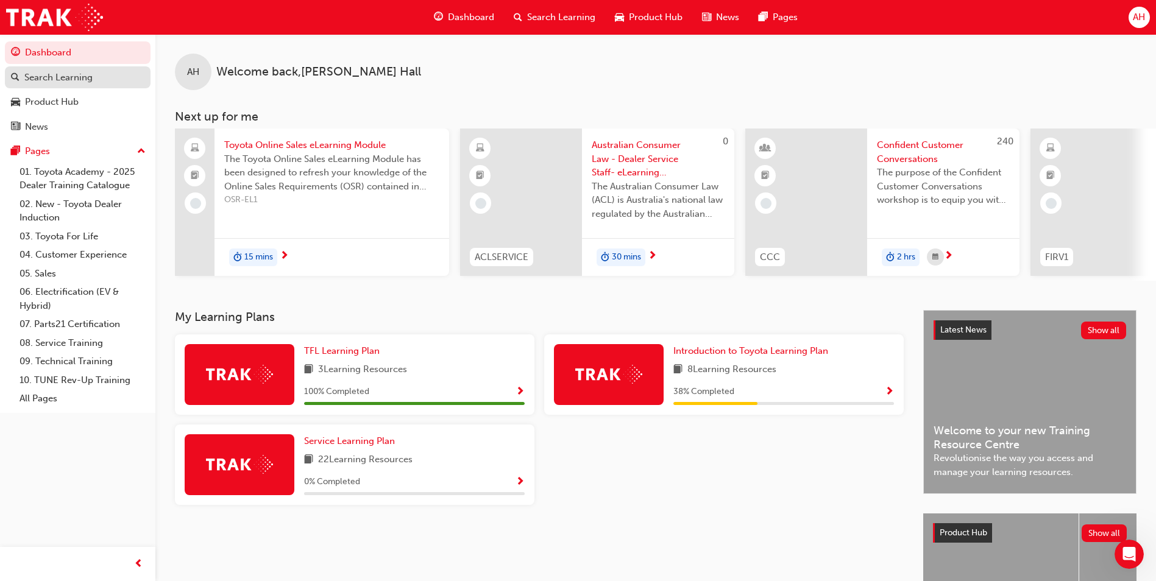
click at [101, 88] on link "Search Learning" at bounding box center [78, 77] width 146 height 23
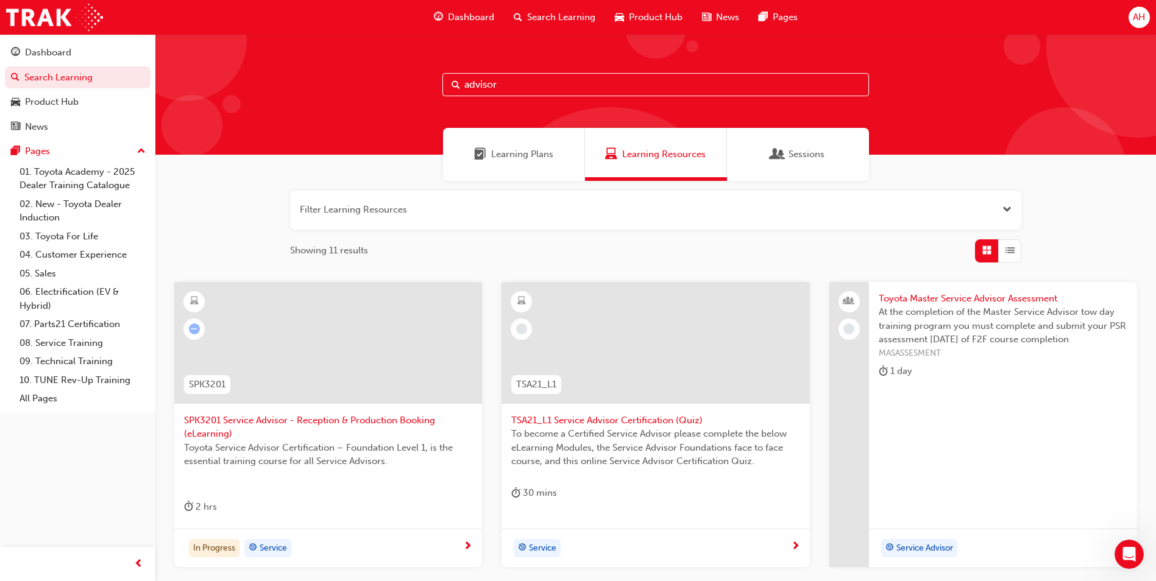
click at [612, 82] on input "advisor" at bounding box center [655, 84] width 427 height 23
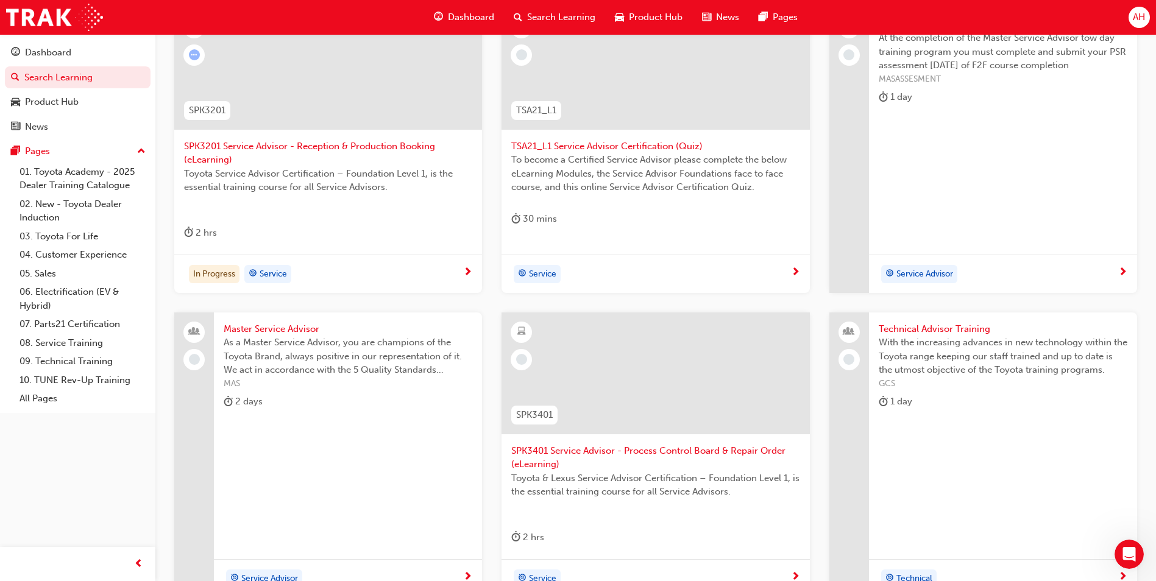
scroll to position [244, 0]
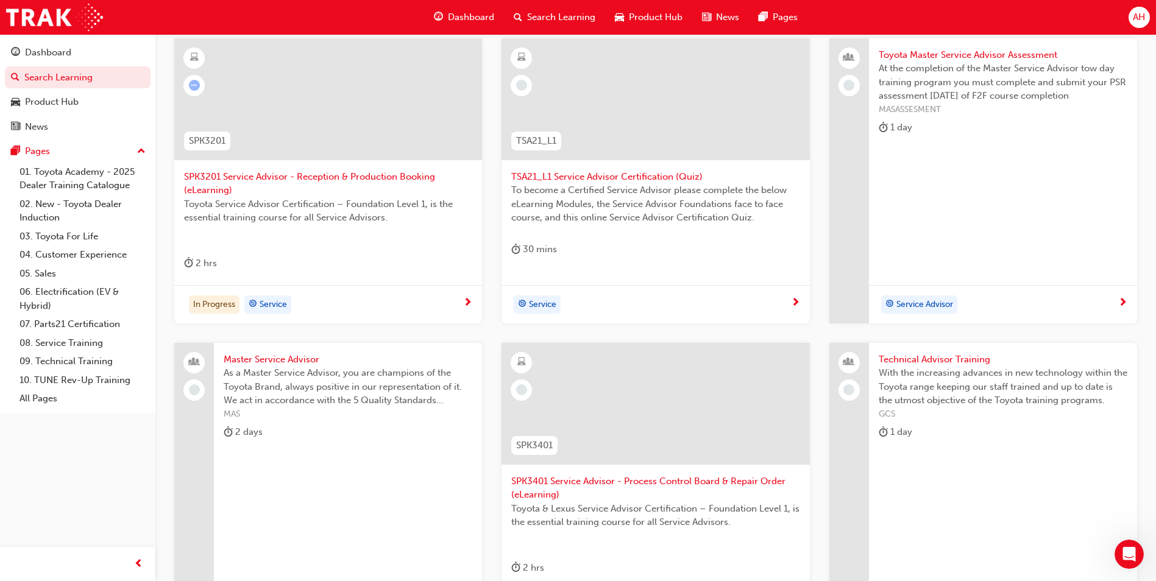
click at [372, 204] on span "Toyota Service Advisor Certification – Foundation Level 1, is the essential tra…" at bounding box center [328, 210] width 288 height 27
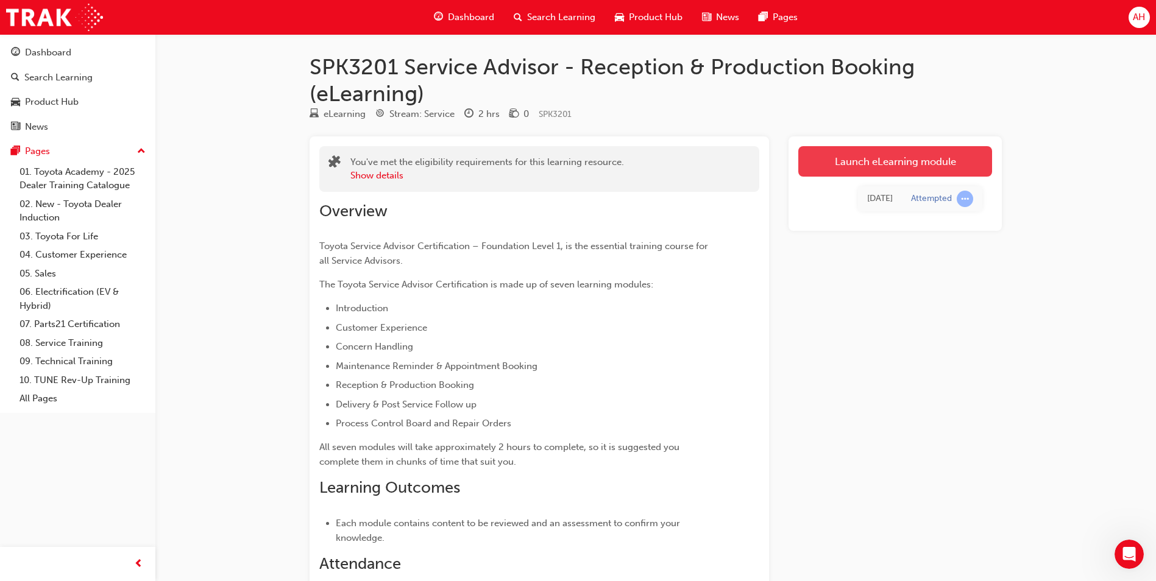
click at [877, 165] on link "Launch eLearning module" at bounding box center [895, 161] width 194 height 30
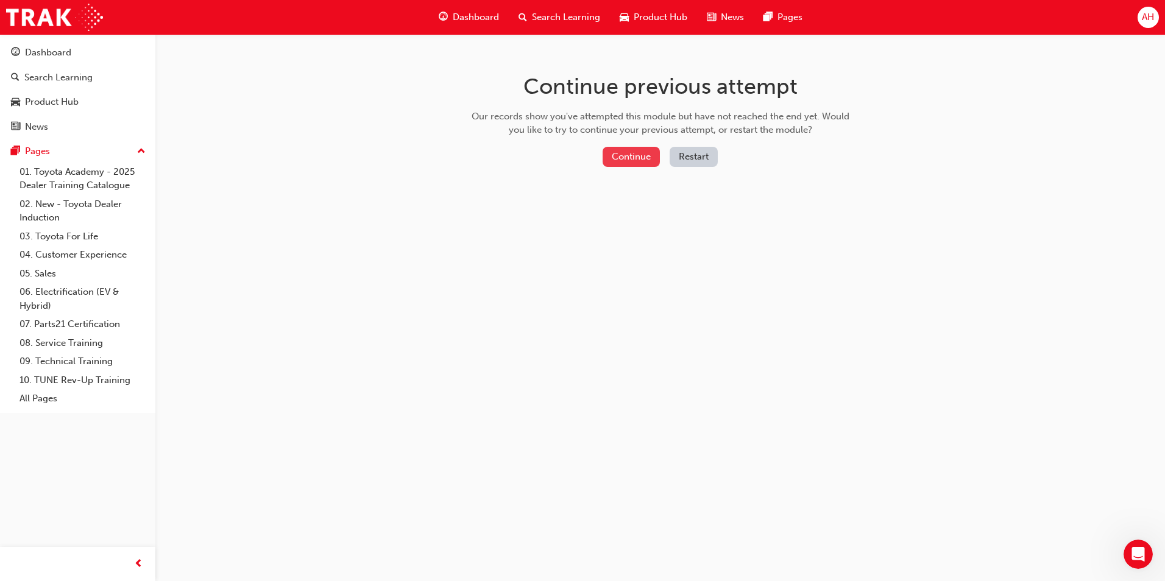
click at [644, 156] on button "Continue" at bounding box center [631, 157] width 57 height 20
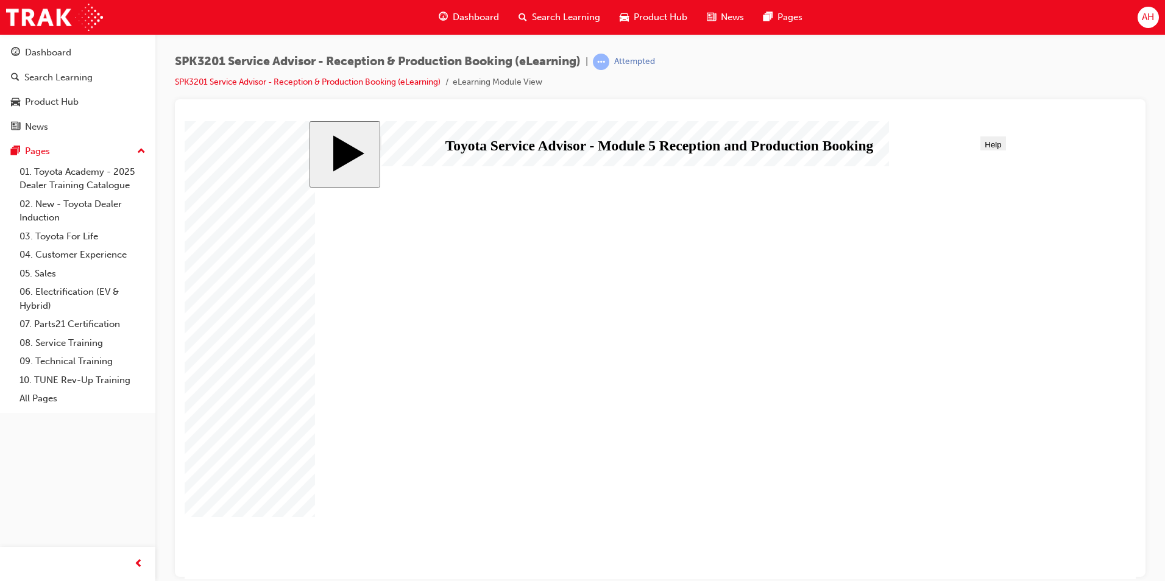
click at [633, 60] on div "Attempted" at bounding box center [634, 62] width 41 height 12
click at [608, 62] on span "learningRecordVerb_ATTEMPT-icon" at bounding box center [601, 62] width 16 height 16
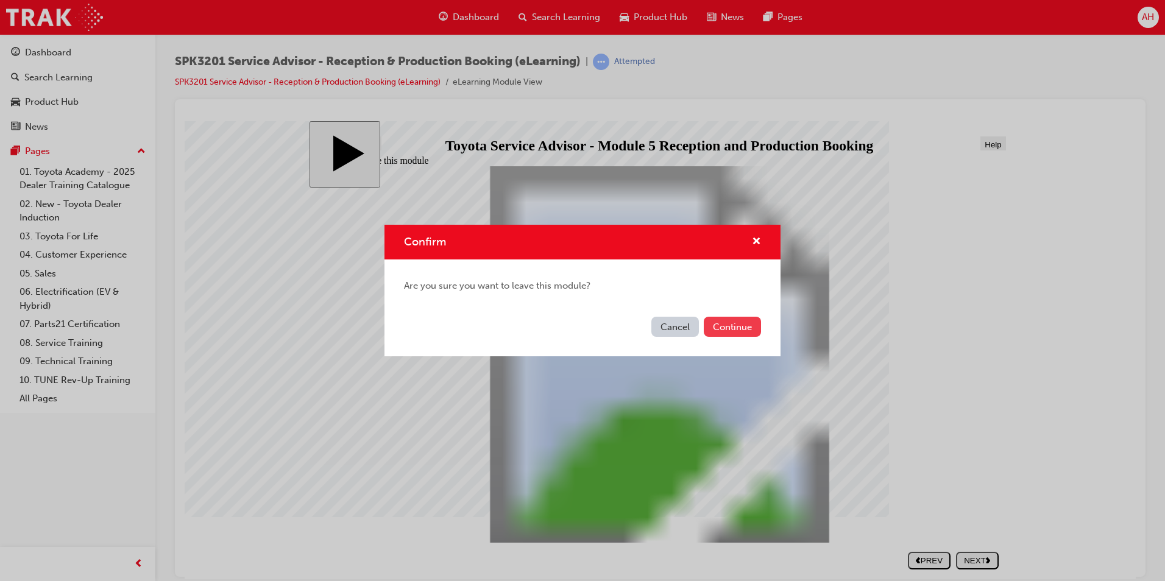
click at [724, 319] on button "Continue" at bounding box center [732, 327] width 57 height 20
